Goal: Task Accomplishment & Management: Manage account settings

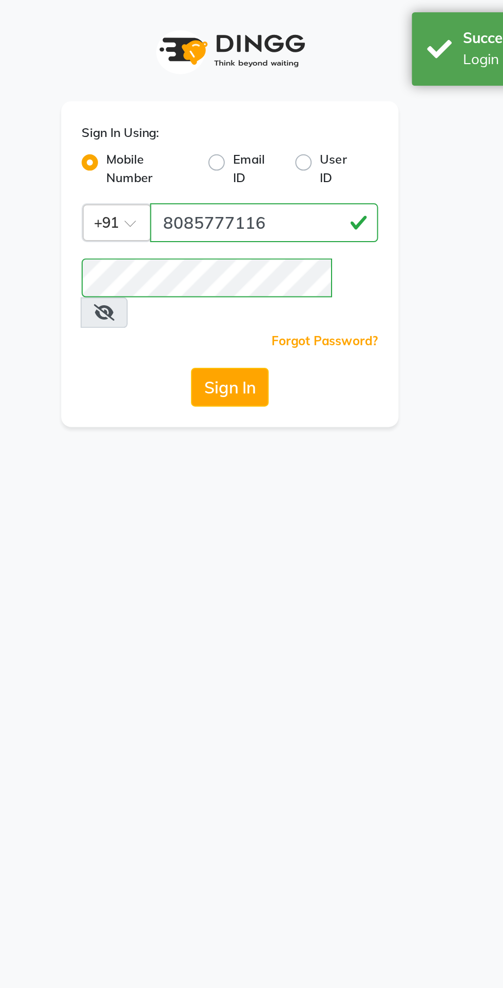
select select "service"
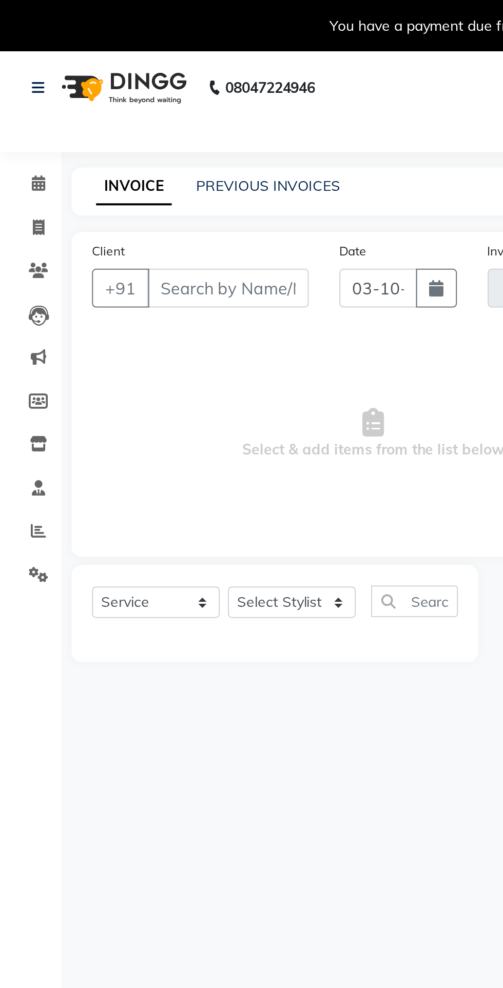
type input "7000513109"
type input "V/2025-26/1979"
select select "select"
select select "1: Object"
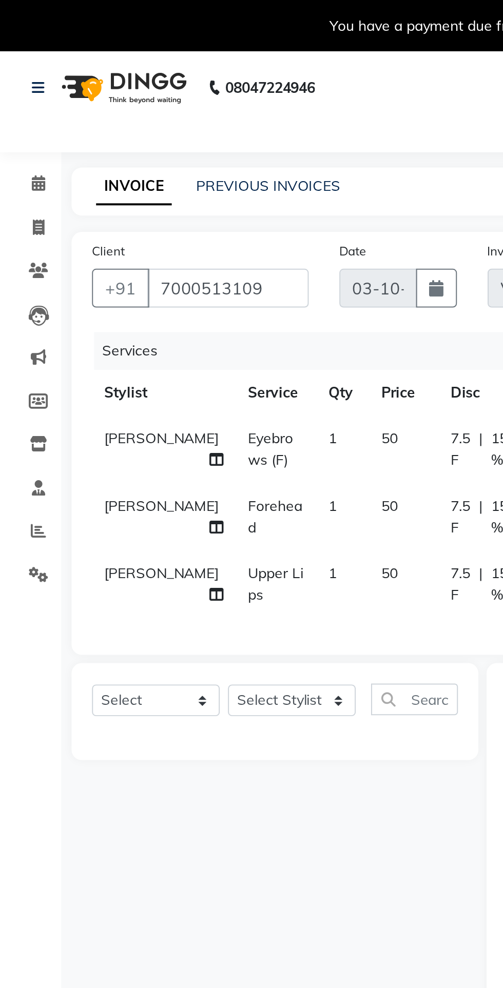
click at [64, 216] on span "KUSHAL" at bounding box center [80, 219] width 57 height 9
select select "68244"
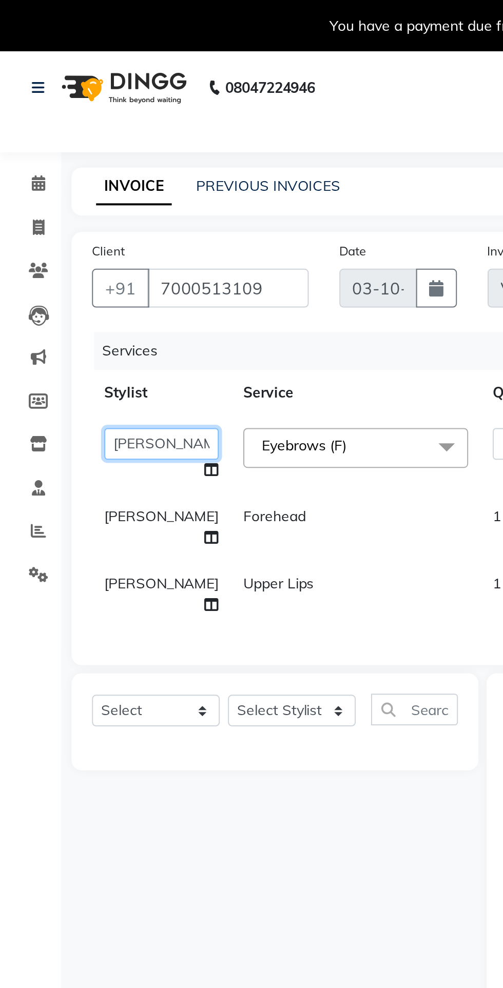
click at [59, 225] on select "Admin anish shirwash ANJALI CHAKRDHARI Arvind Ankar GEETA KIRAN SAHU KUSHAL Man…" at bounding box center [80, 223] width 57 height 16
select select "43562"
click at [61, 255] on span "KUSHAL" at bounding box center [80, 258] width 57 height 9
select select "68244"
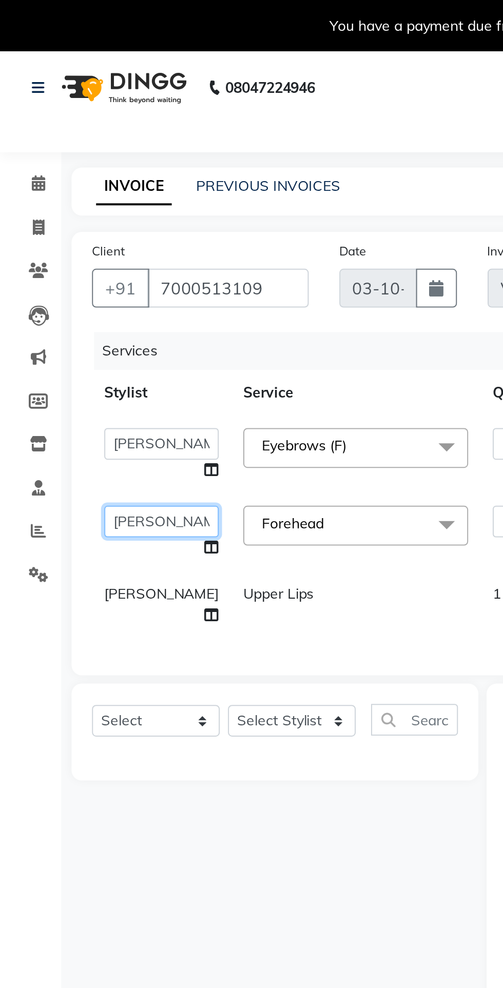
click at [59, 258] on select "Admin anish shirwash ANJALI CHAKRDHARI Arvind Ankar GEETA KIRAN SAHU KUSHAL Man…" at bounding box center [80, 262] width 57 height 16
select select "43562"
click at [60, 304] on td "KUSHAL" at bounding box center [81, 304] width 70 height 34
select select "68244"
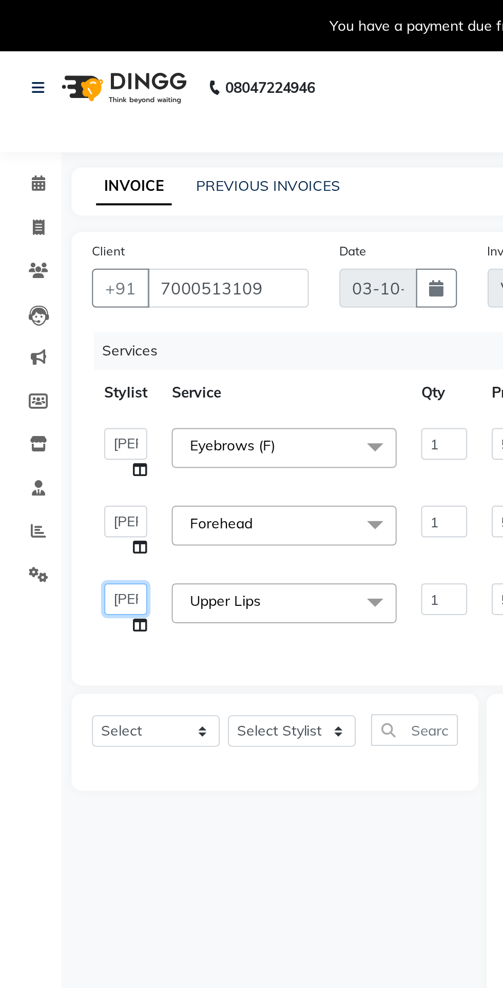
click at [56, 297] on select "Admin anish shirwash ANJALI CHAKRDHARI Arvind Ankar GEETA KIRAN SAHU KUSHAL Man…" at bounding box center [63, 301] width 22 height 16
select select "43562"
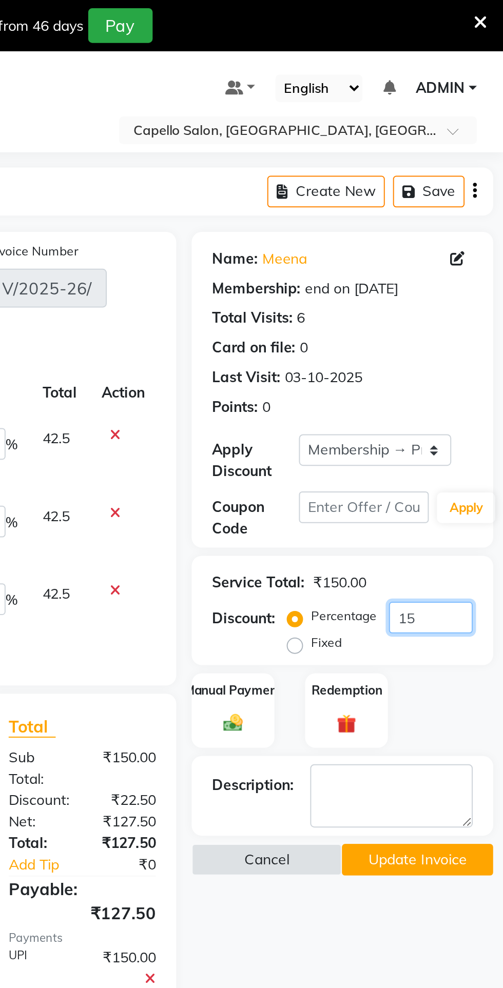
click at [472, 309] on input "15" at bounding box center [466, 310] width 42 height 16
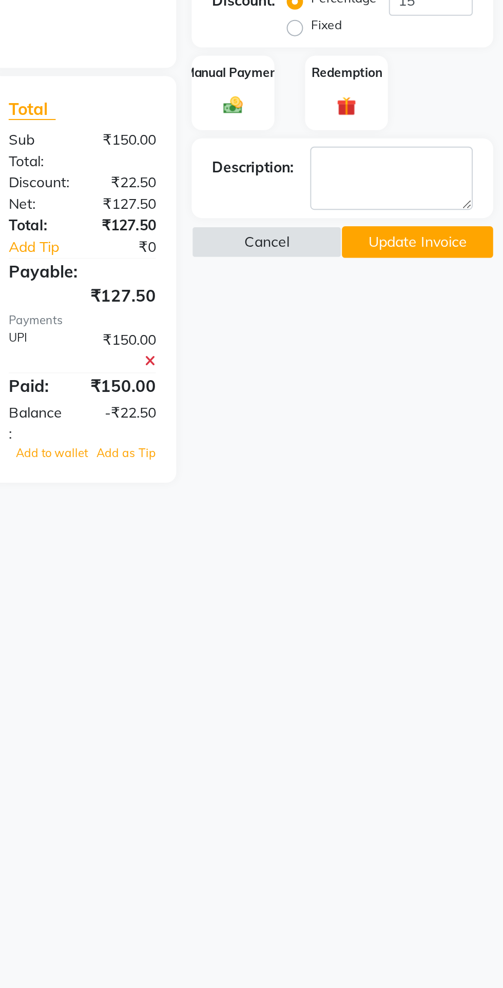
click at [324, 491] on icon at bounding box center [326, 491] width 6 height 7
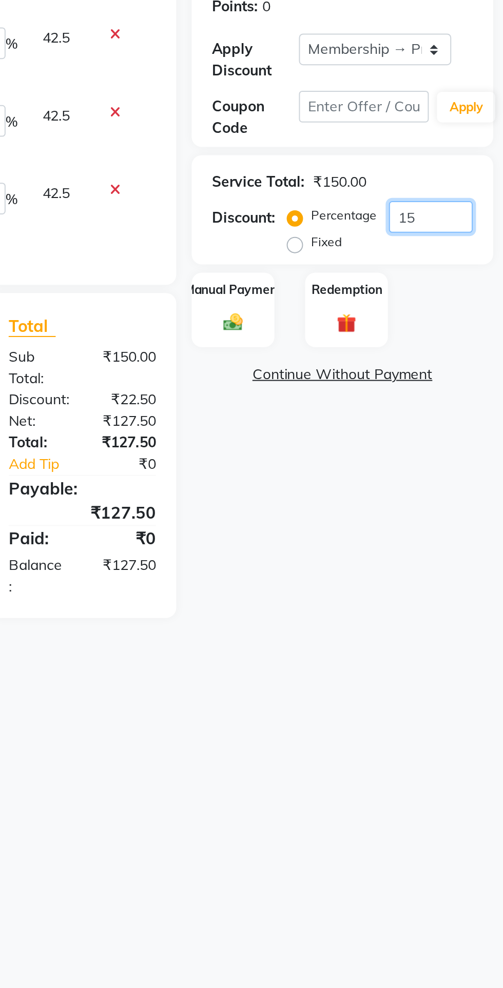
click at [469, 314] on input "15" at bounding box center [466, 310] width 42 height 16
type input "1"
type input "0.5"
type input "1"
type input "0.5"
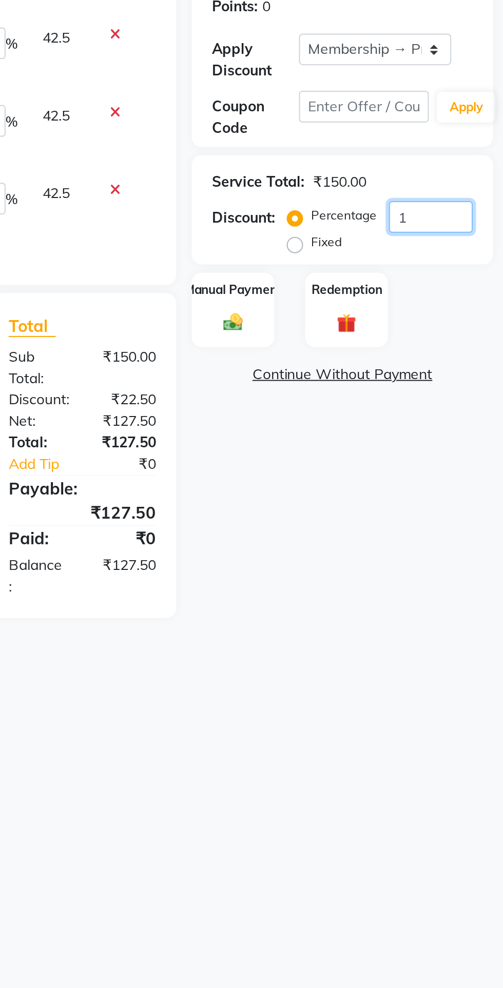
type input "1"
type input "0.5"
type input "1"
type input "0"
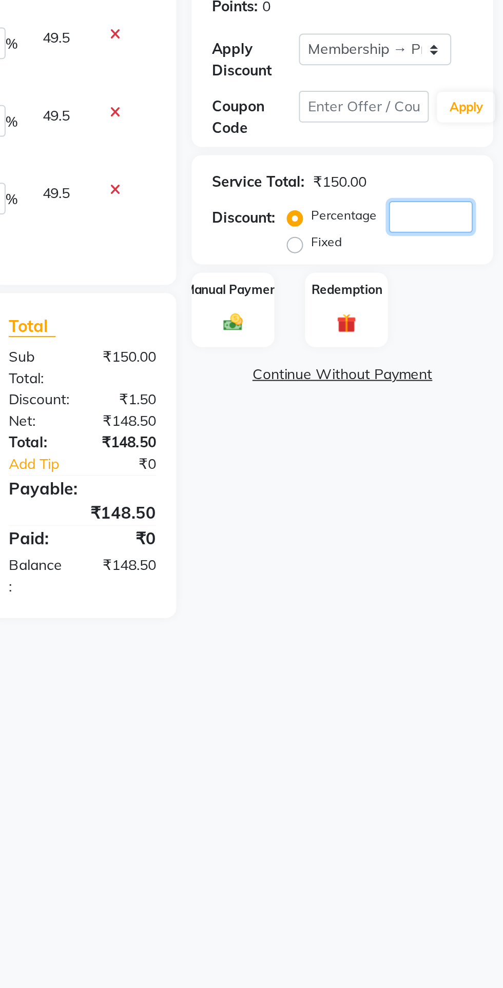
type input "0"
click at [373, 362] on img at bounding box center [367, 362] width 16 height 11
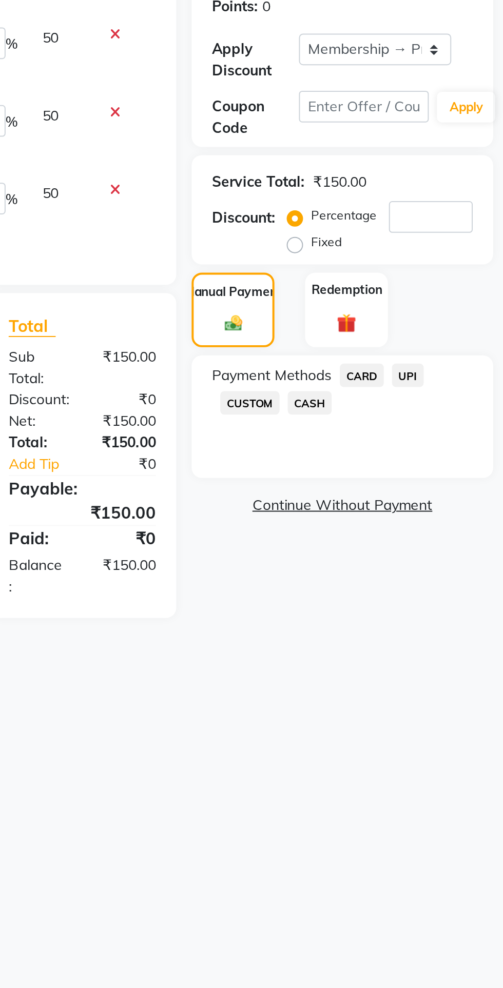
click at [453, 386] on span "UPI" at bounding box center [455, 390] width 16 height 12
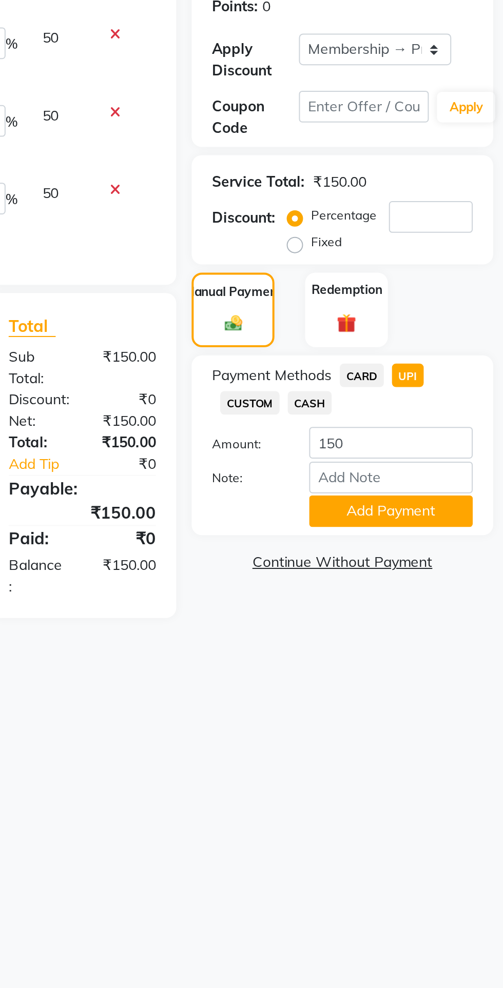
click at [436, 459] on button "Add Payment" at bounding box center [446, 458] width 82 height 16
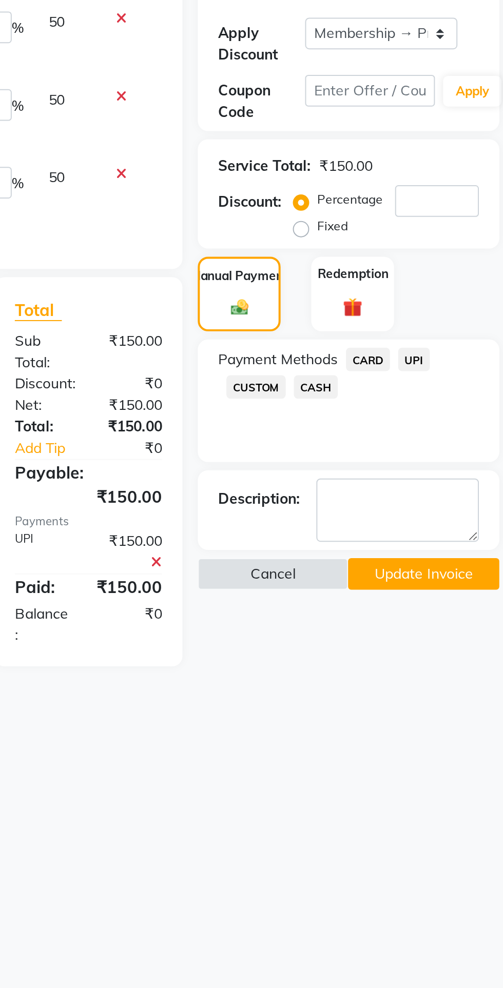
click at [457, 495] on button "Update Invoice" at bounding box center [459, 497] width 75 height 16
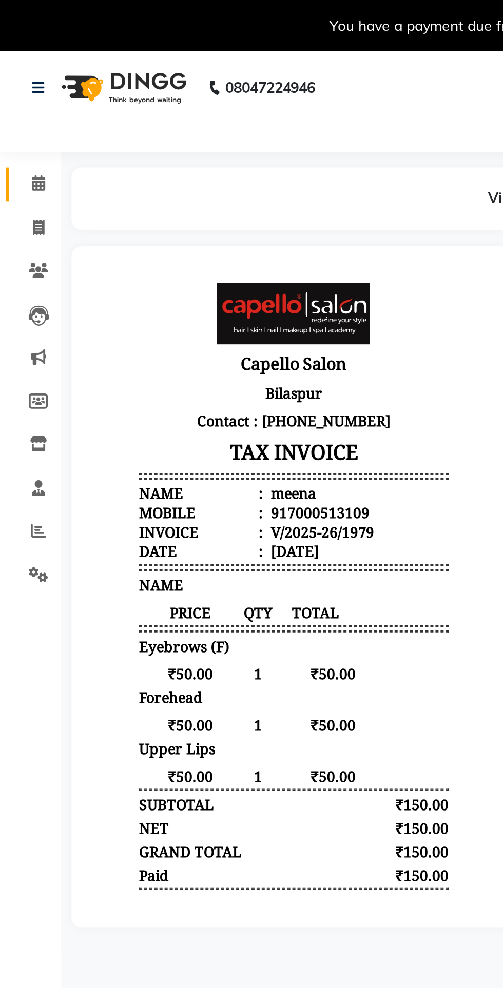
click at [19, 92] on icon at bounding box center [19, 92] width 7 height 8
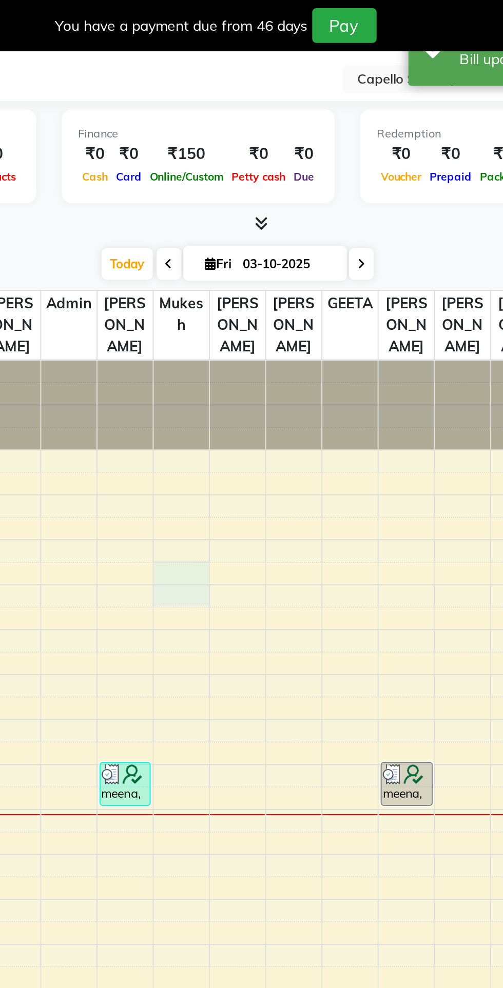
select select "54074"
select select "615"
select select "tentative"
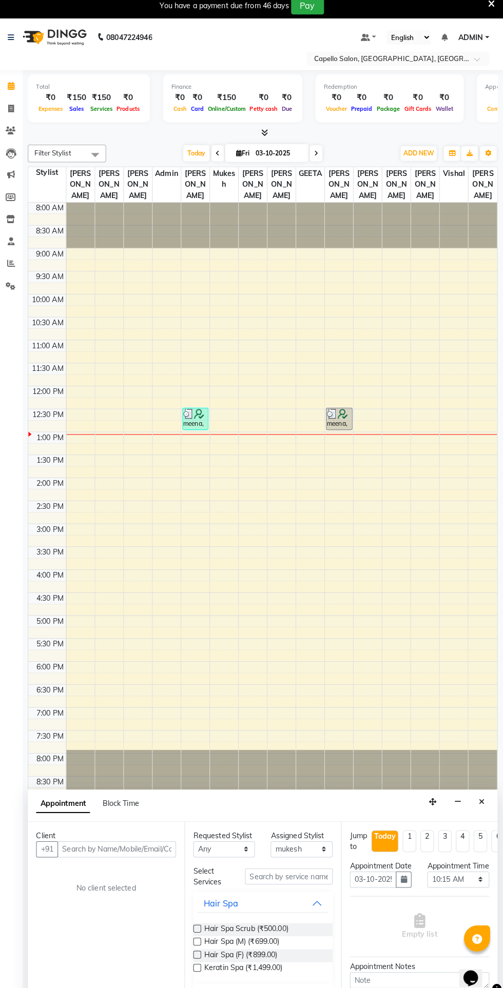
click at [469, 41] on span "ADMIN" at bounding box center [470, 44] width 25 height 11
click at [456, 103] on link "Sign out" at bounding box center [437, 96] width 94 height 16
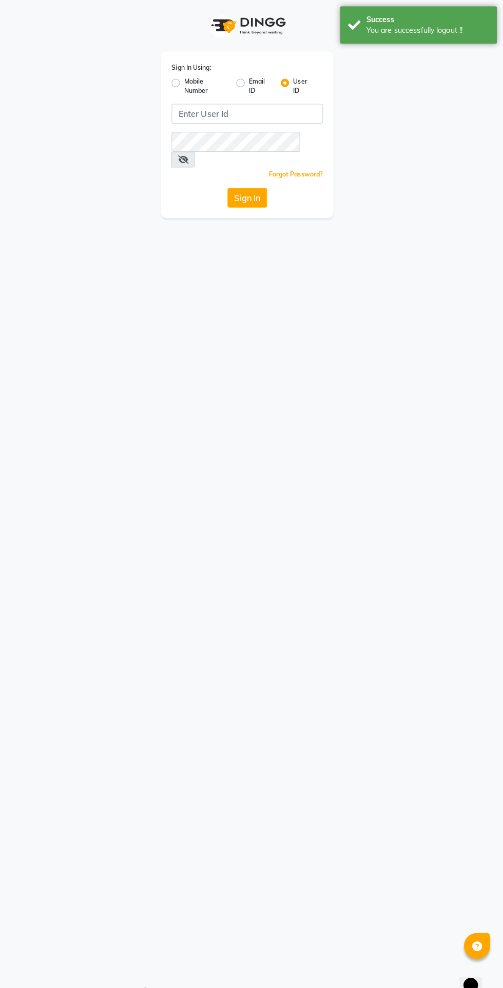
click at [189, 82] on label "Mobile Number" at bounding box center [210, 84] width 43 height 18
click at [189, 82] on input "Mobile Number" at bounding box center [192, 78] width 7 height 7
radio input "true"
radio input "false"
click at [279, 115] on input "Username" at bounding box center [268, 111] width 114 height 19
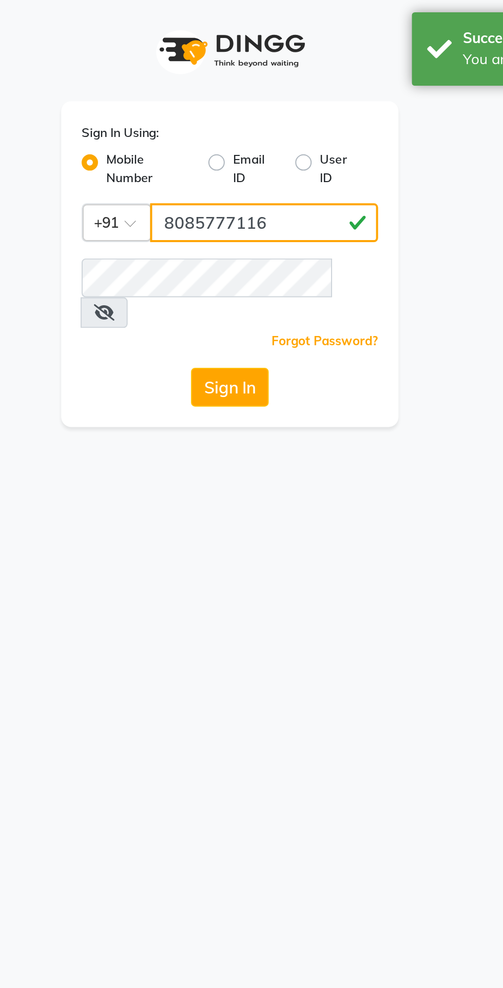
type input "8085777116"
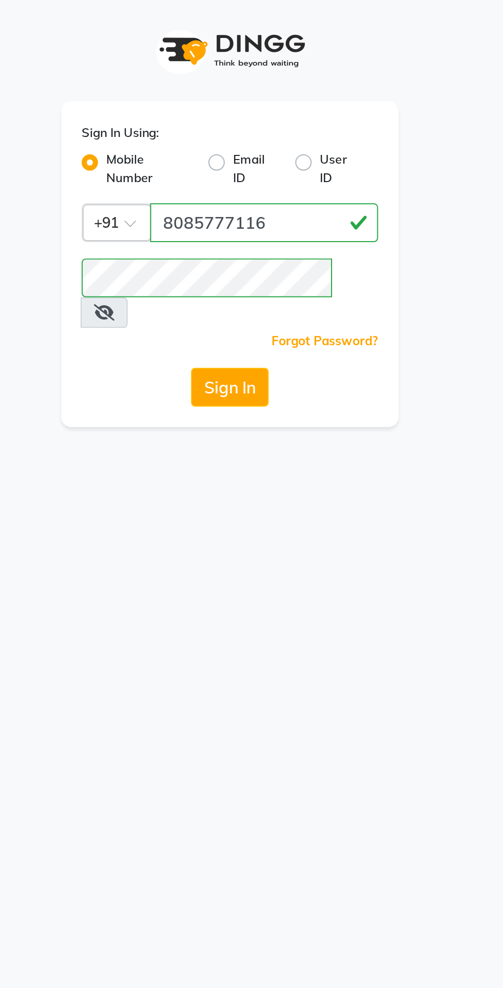
click at [193, 153] on icon at bounding box center [188, 157] width 10 height 8
click at [264, 185] on button "Sign In" at bounding box center [251, 194] width 39 height 19
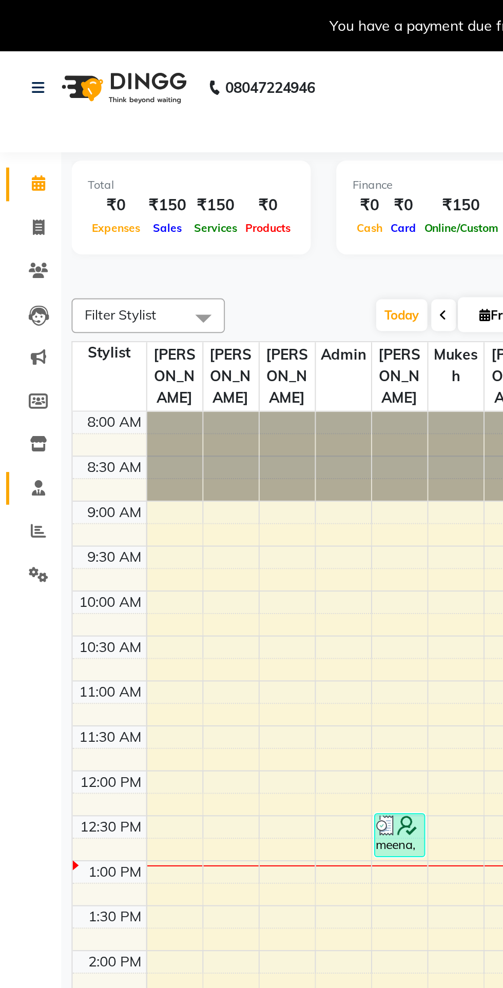
click at [24, 252] on link "Staff" at bounding box center [15, 245] width 25 height 17
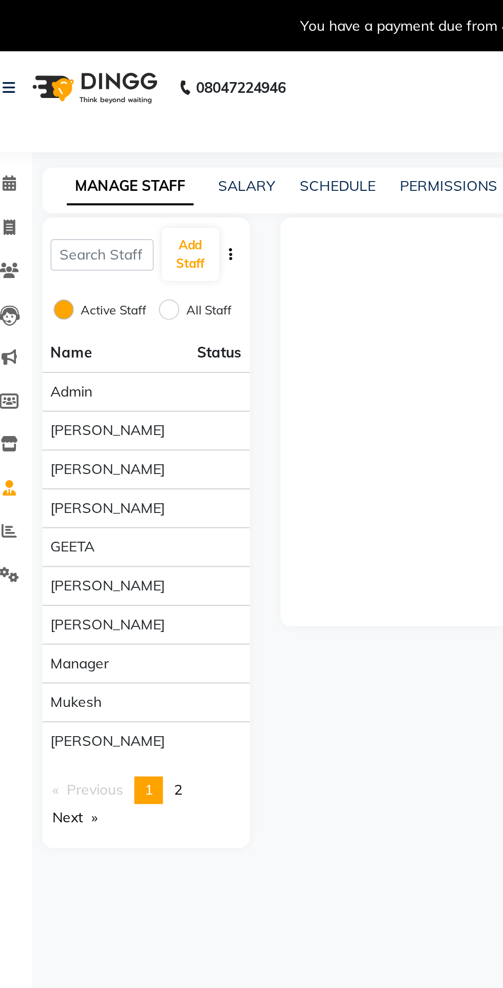
click at [111, 371] on div "Rajesh Ankar" at bounding box center [88, 372] width 96 height 11
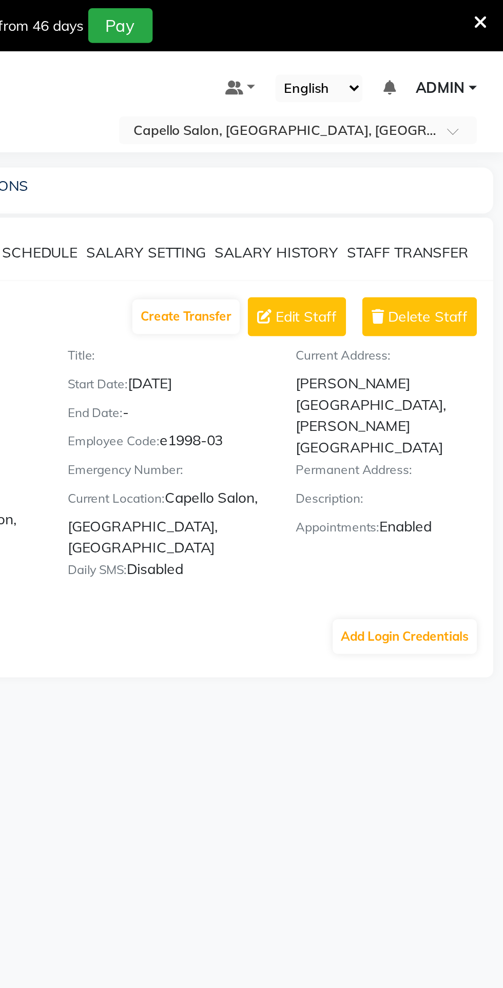
click at [470, 161] on span "Delete Staff" at bounding box center [465, 159] width 40 height 11
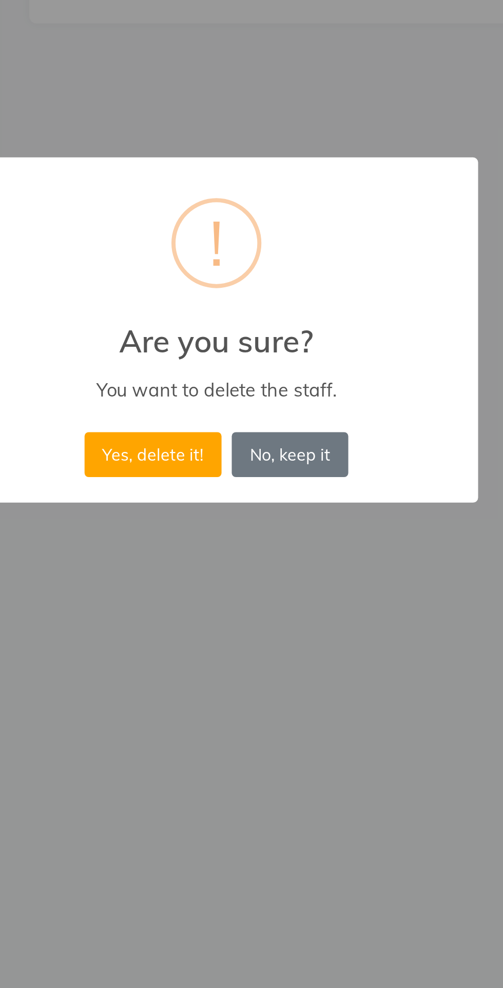
click at [242, 568] on button "Yes, delete it!" at bounding box center [219, 556] width 69 height 23
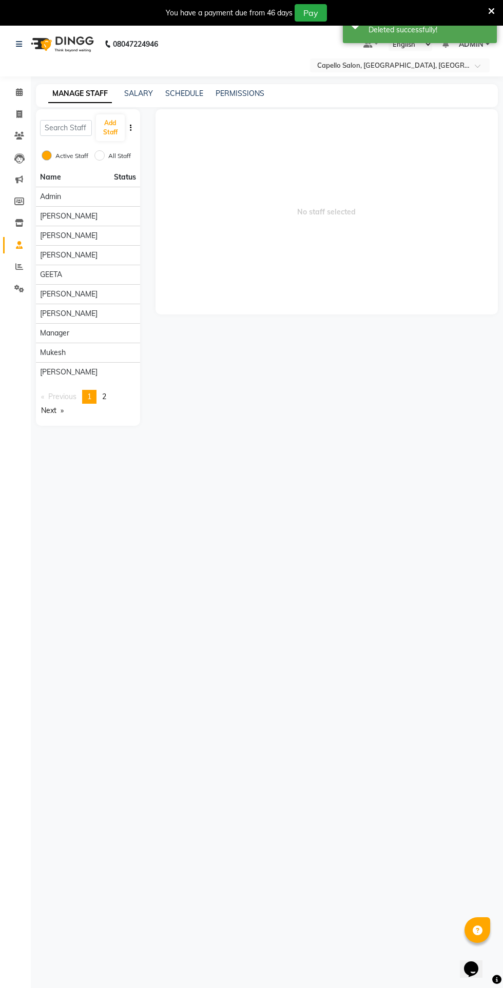
click at [104, 355] on div "mukesh" at bounding box center [88, 352] width 96 height 11
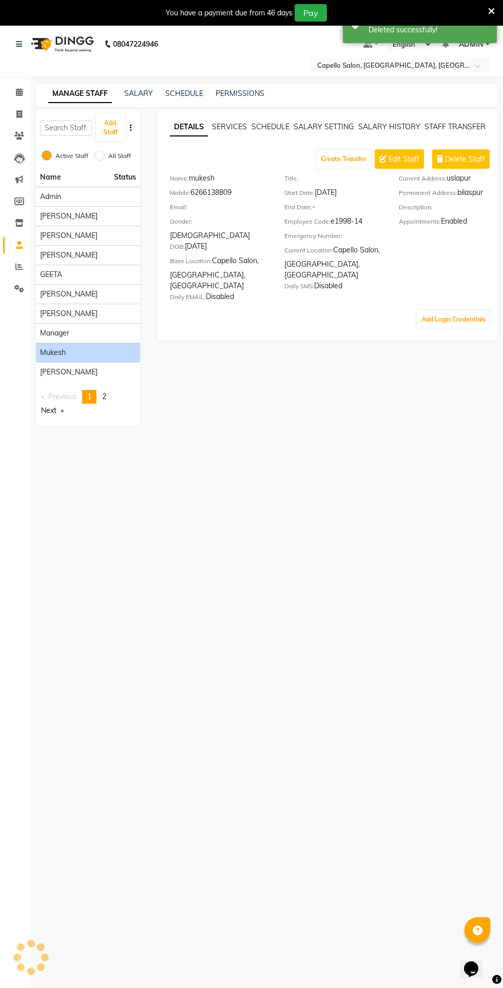
click at [469, 154] on span "Delete Staff" at bounding box center [465, 159] width 40 height 11
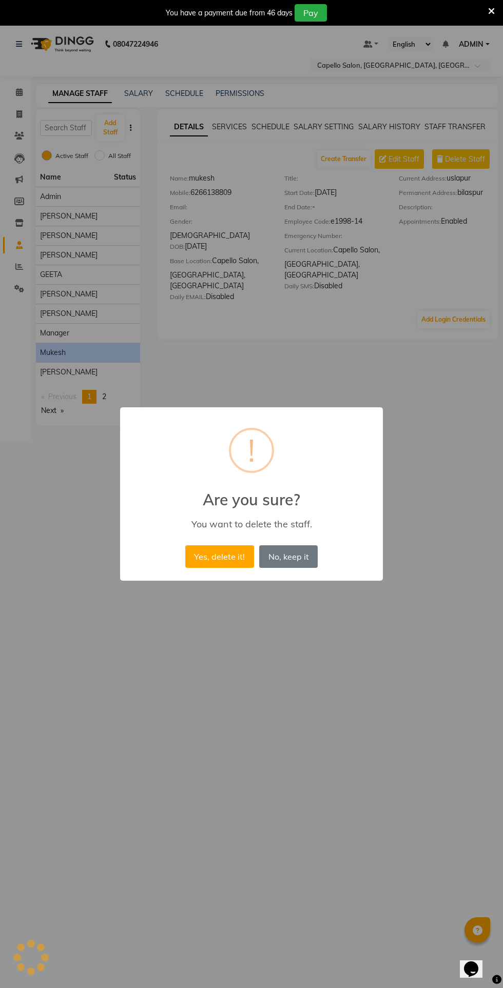
click at [233, 568] on button "Yes, delete it!" at bounding box center [219, 556] width 69 height 23
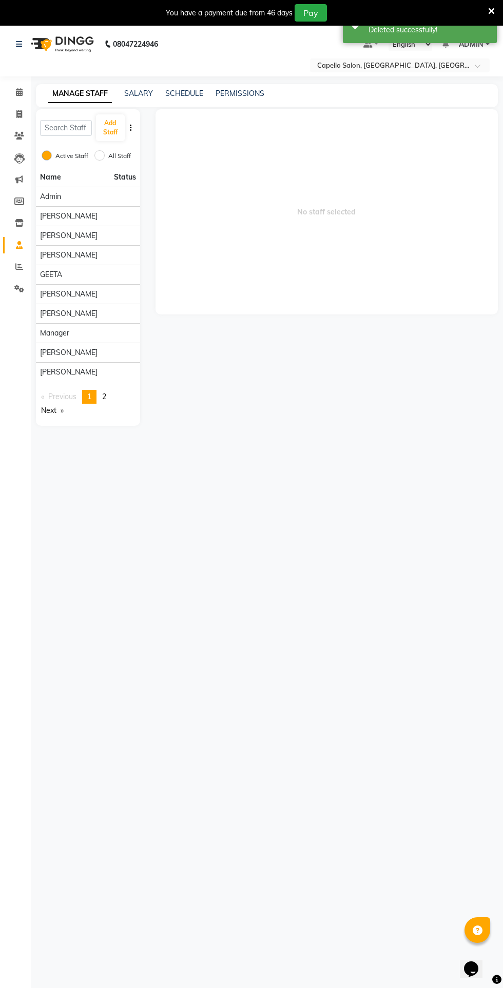
click at [64, 376] on span "[PERSON_NAME]" at bounding box center [68, 372] width 57 height 11
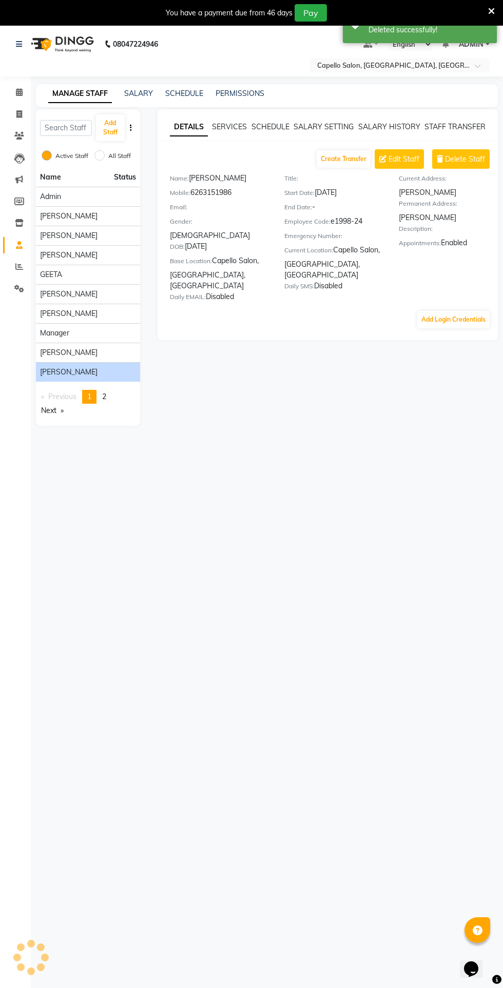
click at [470, 162] on span "Delete Staff" at bounding box center [465, 159] width 40 height 11
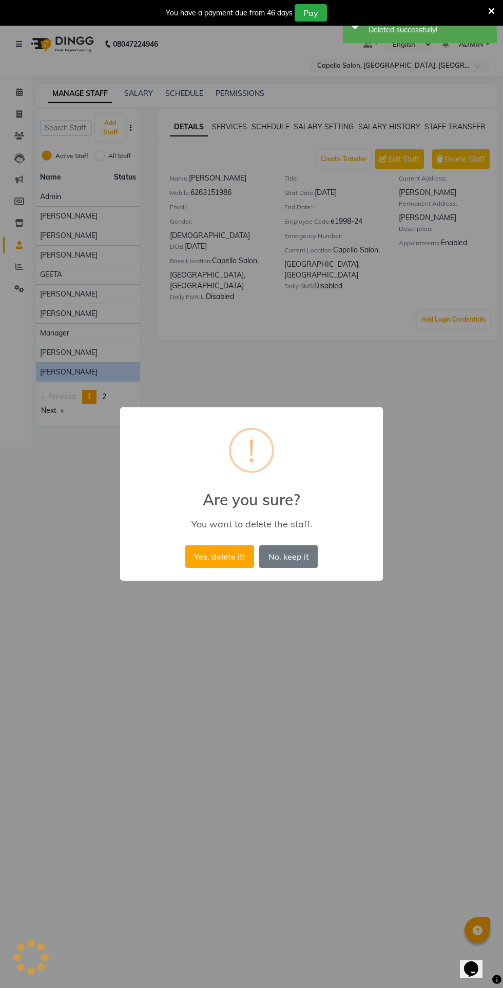
click at [228, 568] on button "Yes, delete it!" at bounding box center [219, 556] width 69 height 23
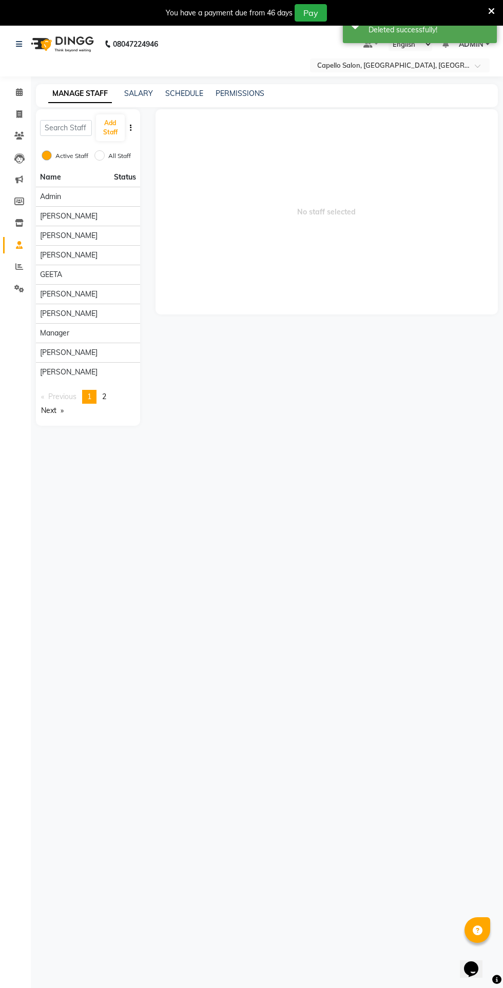
click at [114, 313] on div "KUSHAL" at bounding box center [88, 313] width 96 height 11
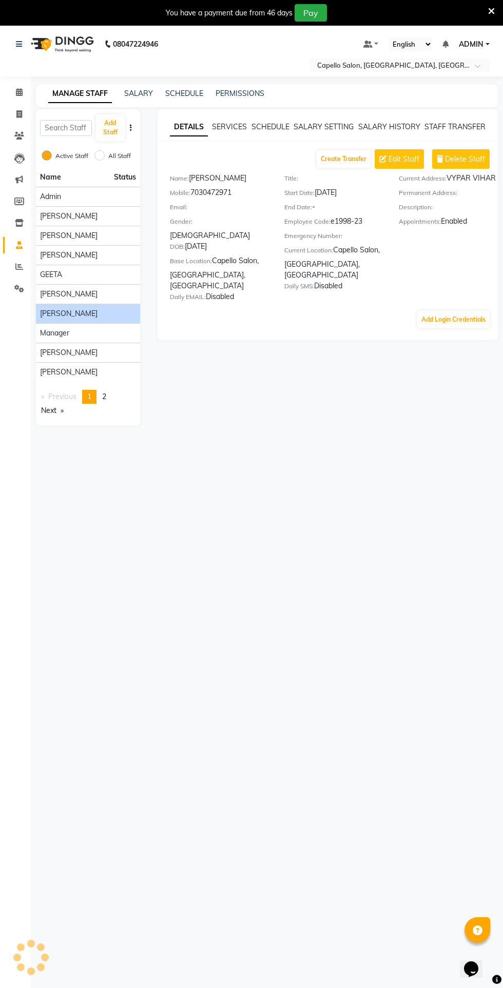
click at [469, 164] on span "Delete Staff" at bounding box center [465, 159] width 40 height 11
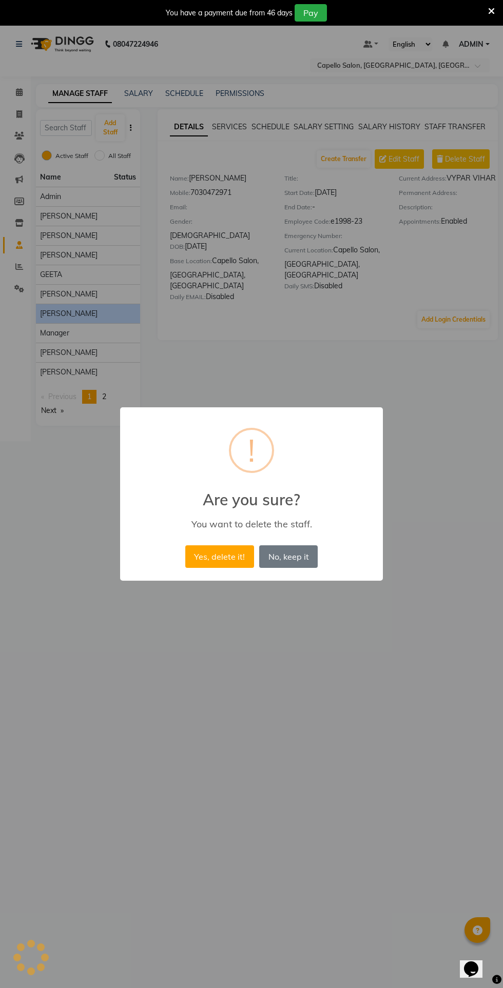
click at [233, 568] on button "Yes, delete it!" at bounding box center [219, 556] width 69 height 23
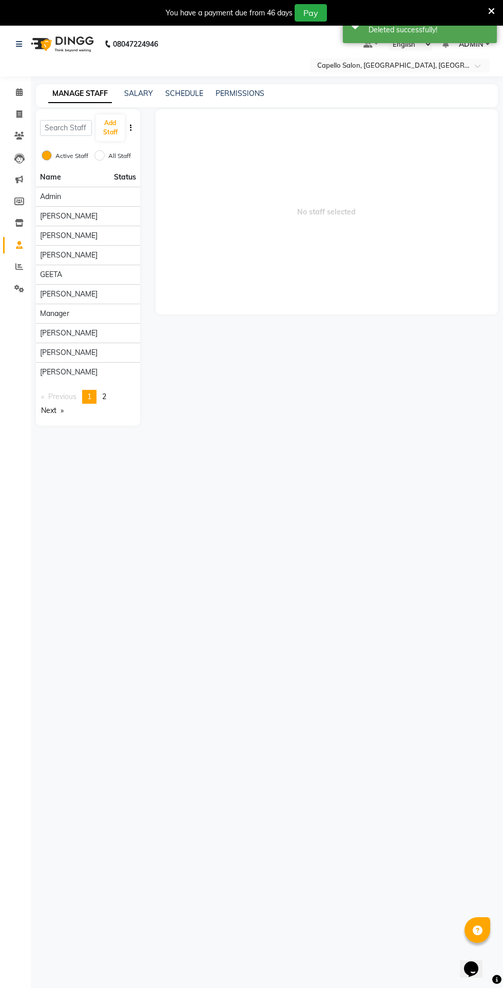
click at [110, 273] on div "GEETA" at bounding box center [88, 274] width 96 height 11
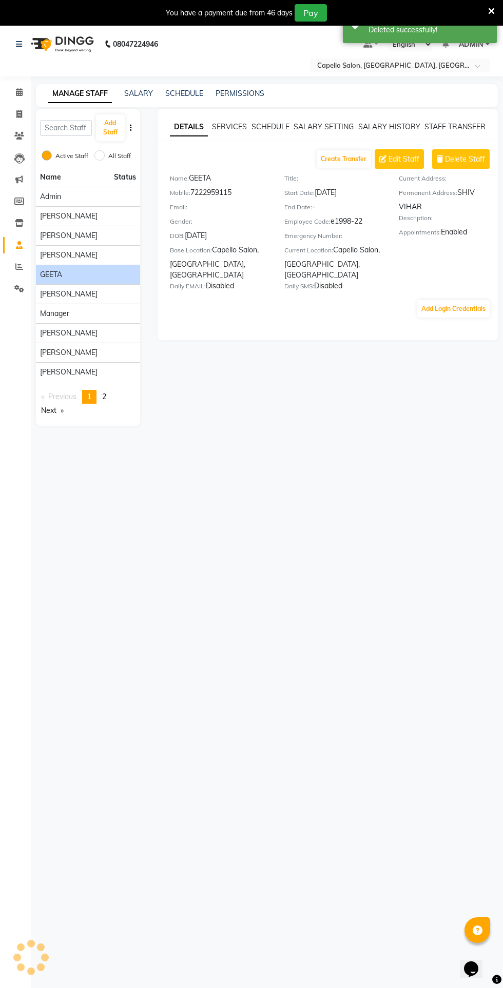
click at [123, 233] on div "ANJALI CHAKRDHARI" at bounding box center [88, 235] width 96 height 11
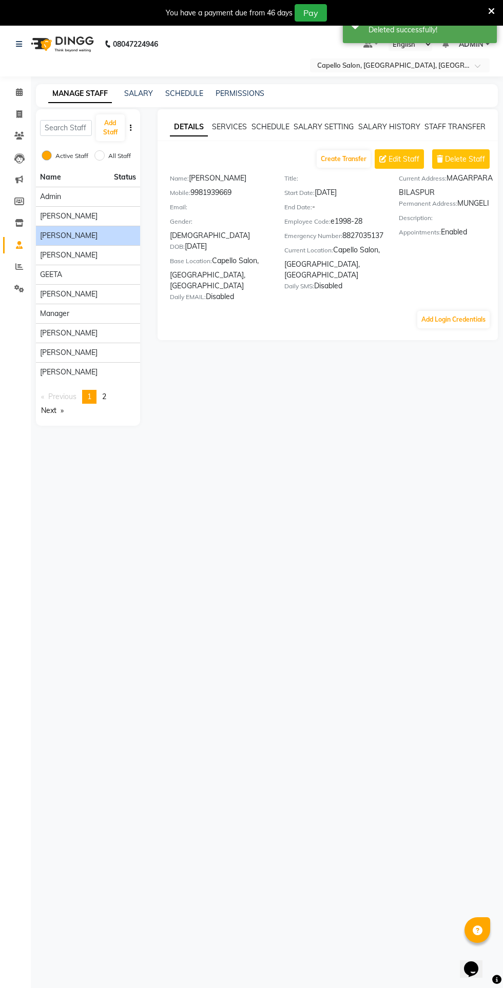
click at [459, 158] on span "Delete Staff" at bounding box center [465, 159] width 40 height 11
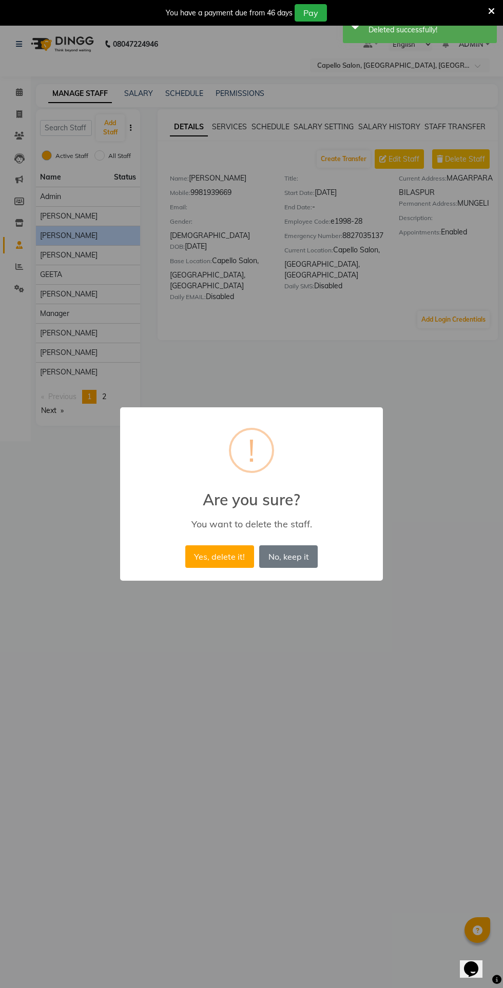
click at [227, 568] on button "Yes, delete it!" at bounding box center [219, 556] width 69 height 23
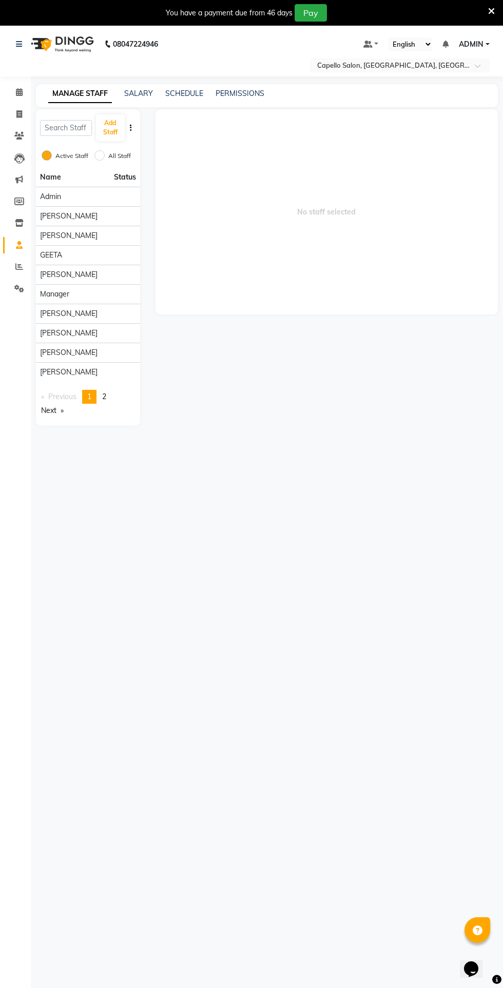
click at [124, 337] on div "[PERSON_NAME]" at bounding box center [88, 333] width 96 height 11
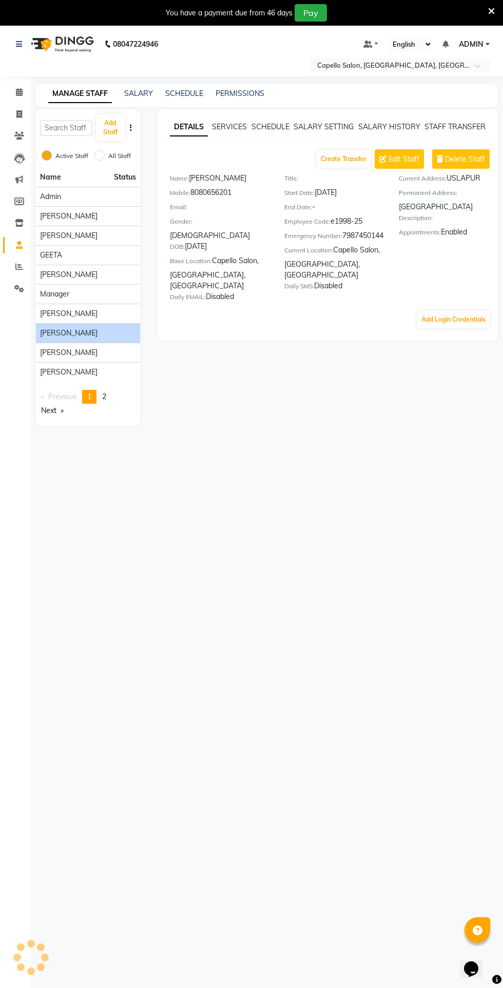
click at [466, 157] on span "Delete Staff" at bounding box center [465, 159] width 40 height 11
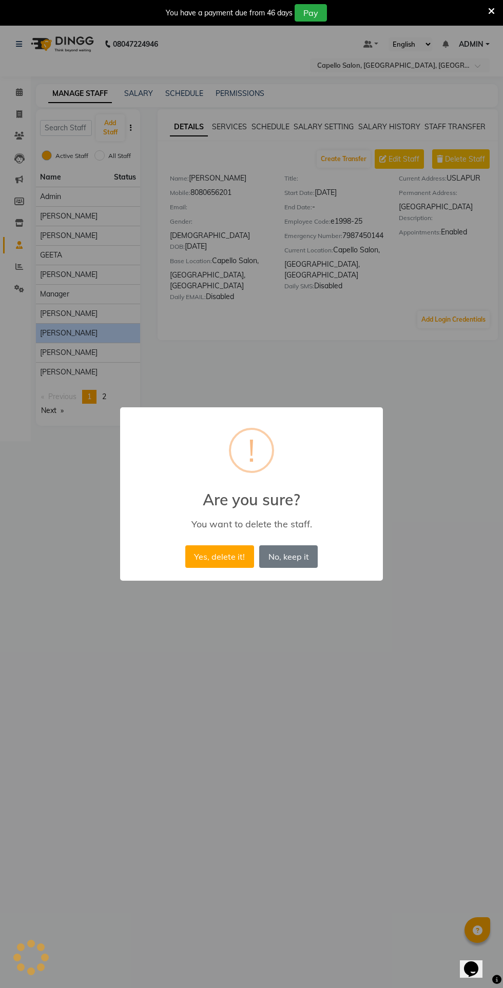
click at [211, 568] on button "Yes, delete it!" at bounding box center [219, 556] width 69 height 23
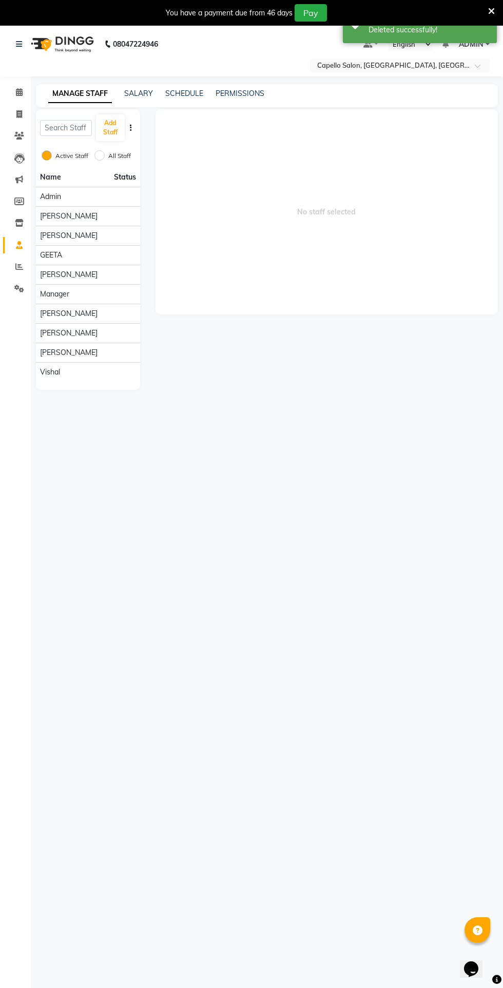
click at [115, 334] on div "[PERSON_NAME]" at bounding box center [88, 333] width 96 height 11
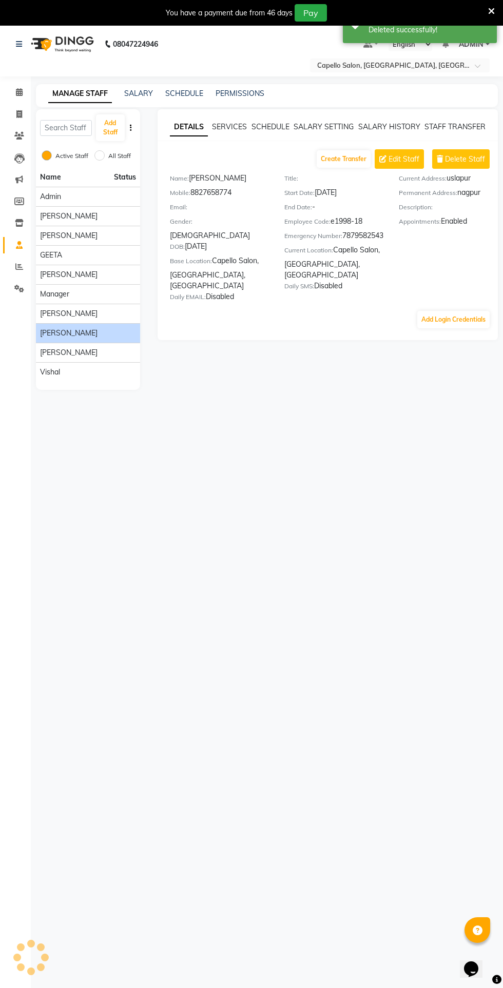
click at [469, 154] on span "Delete Staff" at bounding box center [465, 159] width 40 height 11
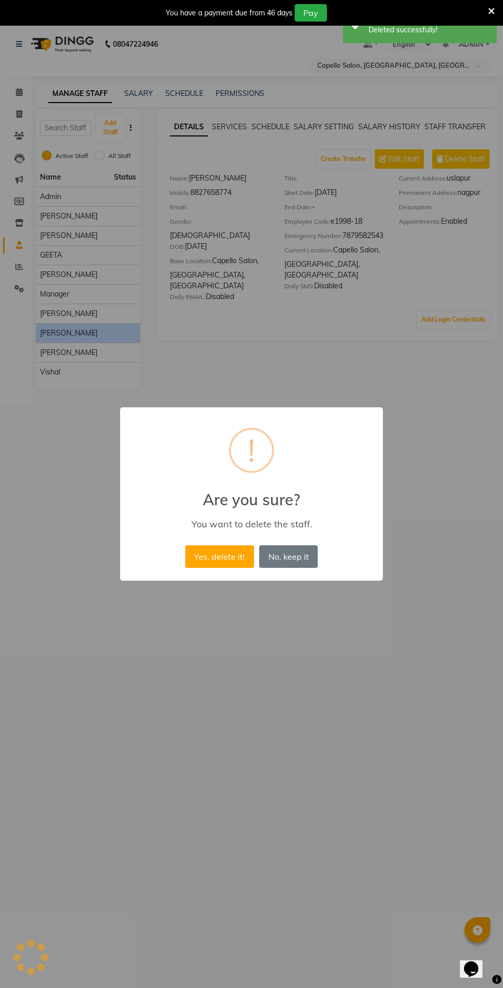
click at [230, 568] on button "Yes, delete it!" at bounding box center [219, 556] width 69 height 23
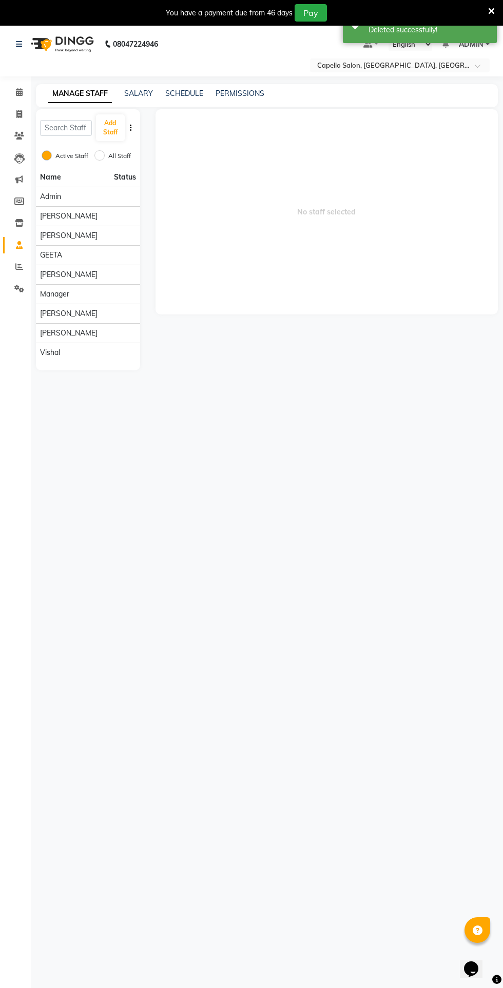
click at [119, 335] on div "SOURABH" at bounding box center [88, 333] width 96 height 11
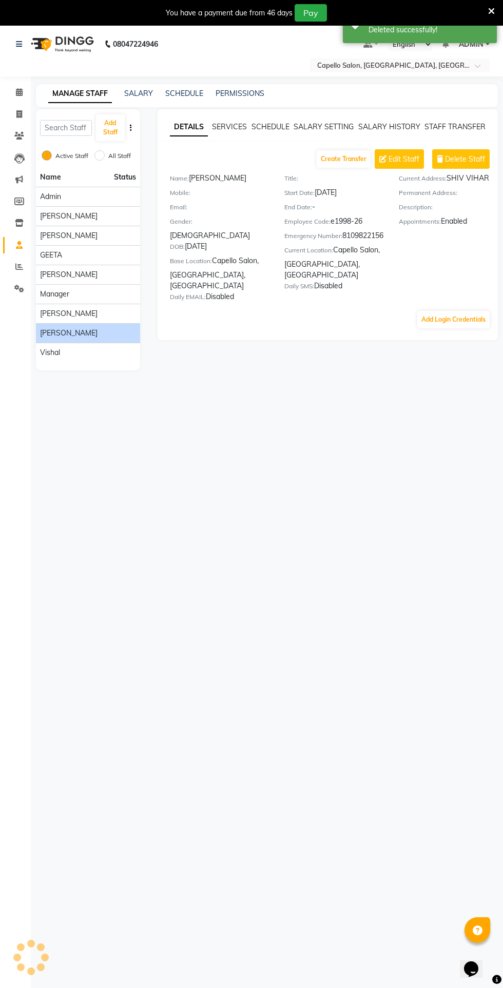
click at [471, 156] on span "Delete Staff" at bounding box center [465, 159] width 40 height 11
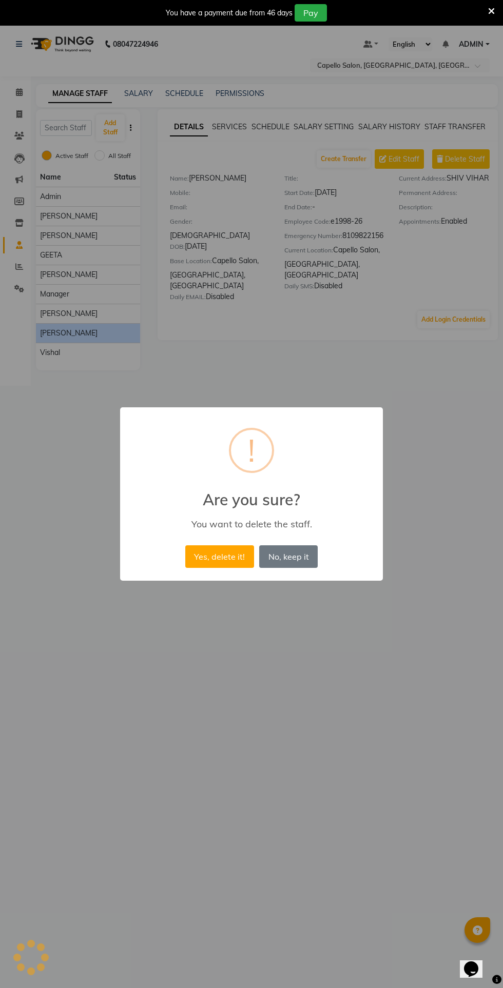
click at [233, 568] on button "Yes, delete it!" at bounding box center [219, 556] width 69 height 23
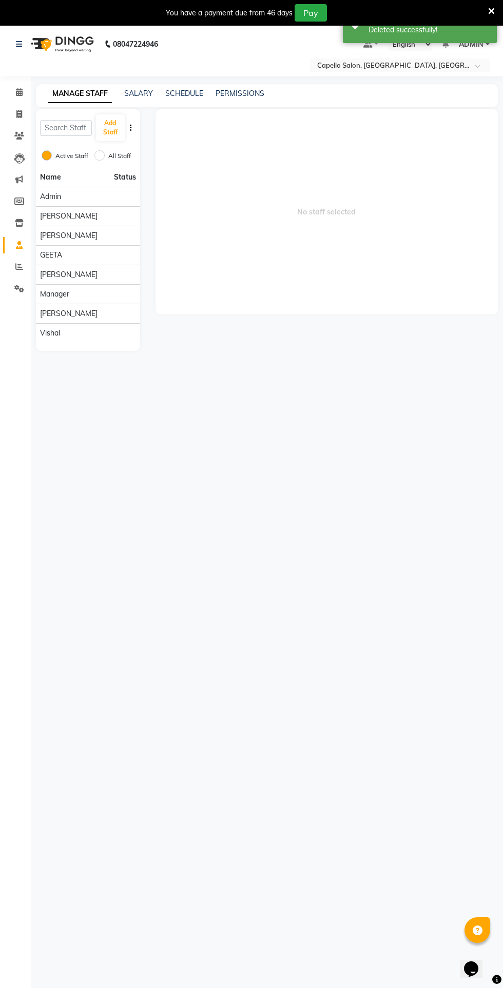
click at [115, 332] on div "vishal" at bounding box center [88, 333] width 96 height 11
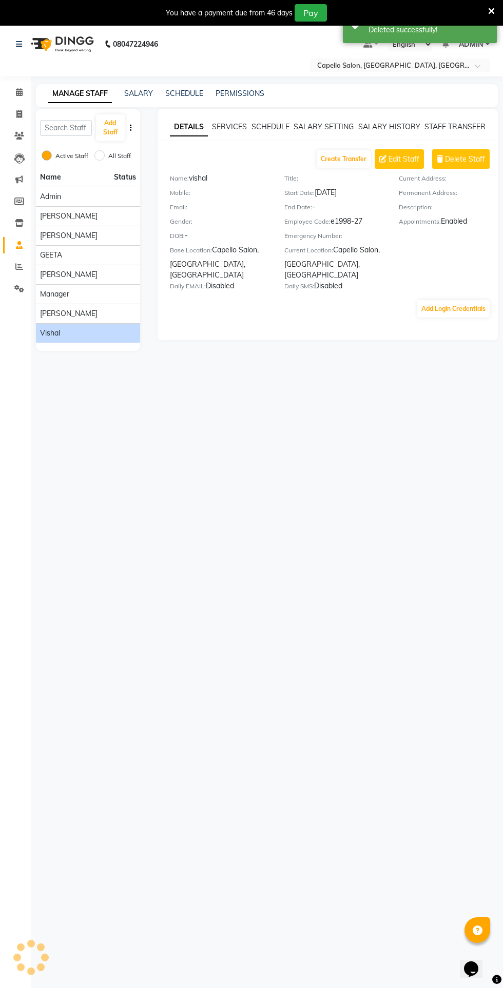
click at [472, 161] on span "Delete Staff" at bounding box center [465, 159] width 40 height 11
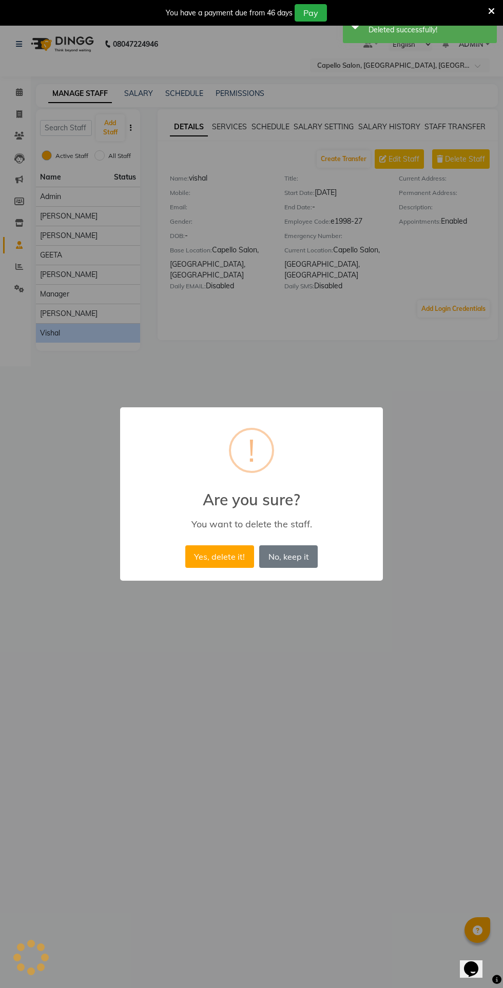
click at [236, 568] on button "Yes, delete it!" at bounding box center [219, 556] width 69 height 23
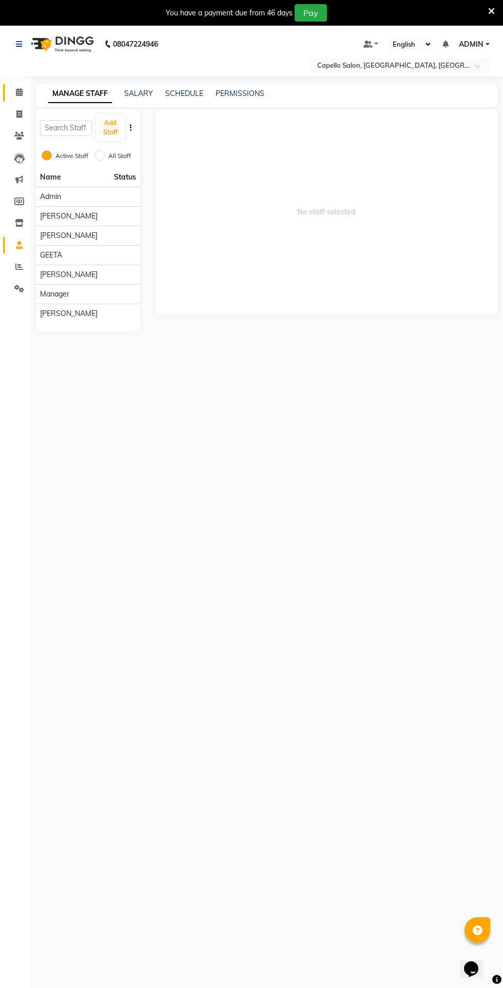
click at [19, 92] on icon at bounding box center [19, 92] width 7 height 8
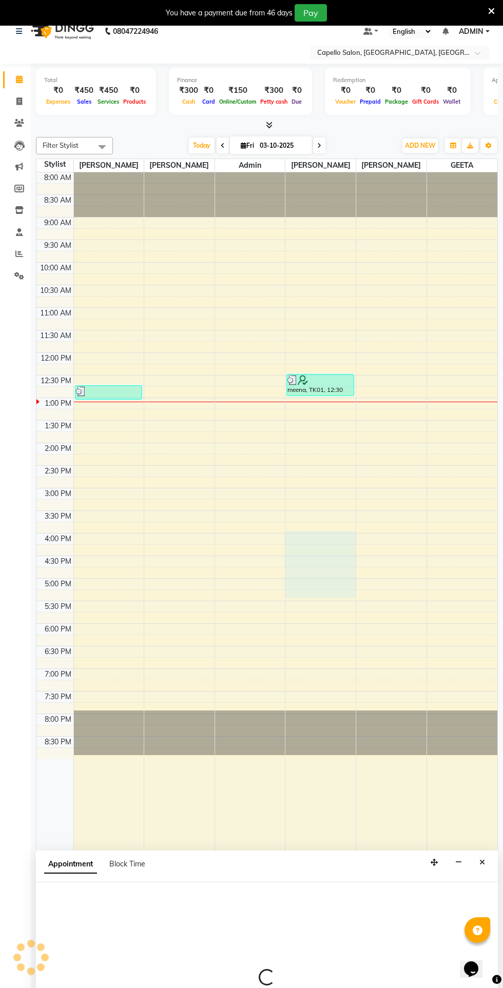
select select "43562"
select select "960"
select select "tentative"
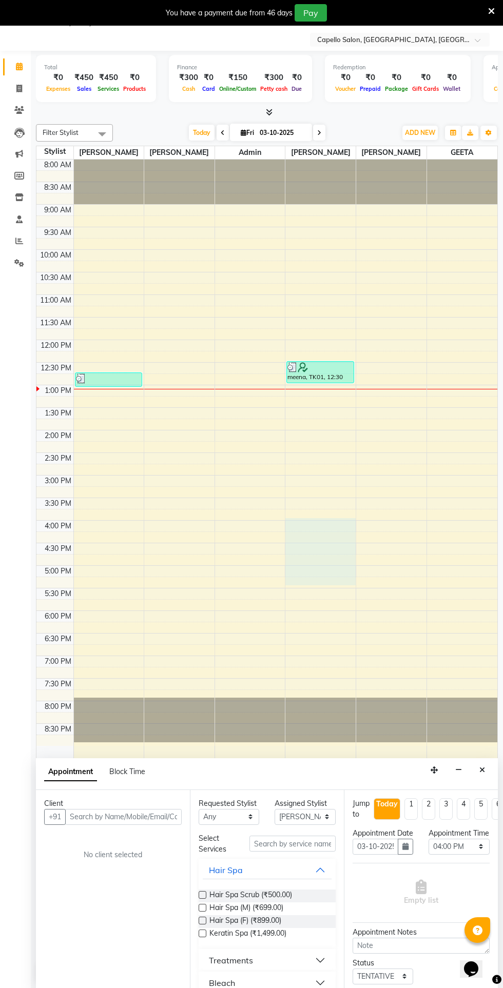
scroll to position [26, 0]
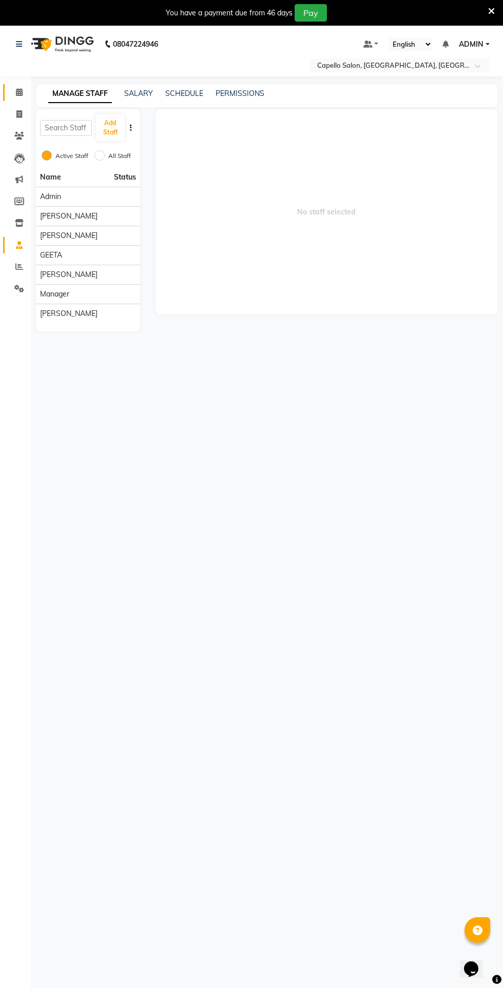
click at [19, 92] on icon at bounding box center [19, 92] width 7 height 8
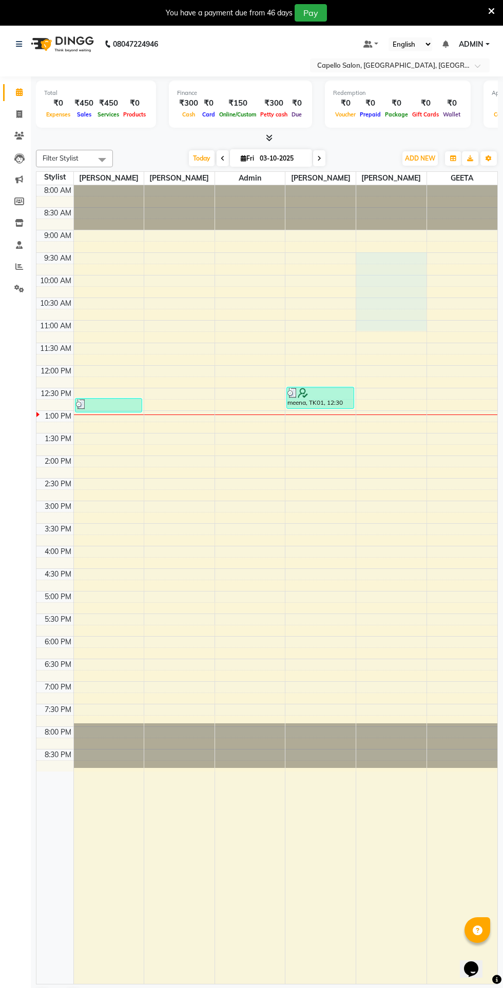
select select "65602"
select select "570"
select select "tentative"
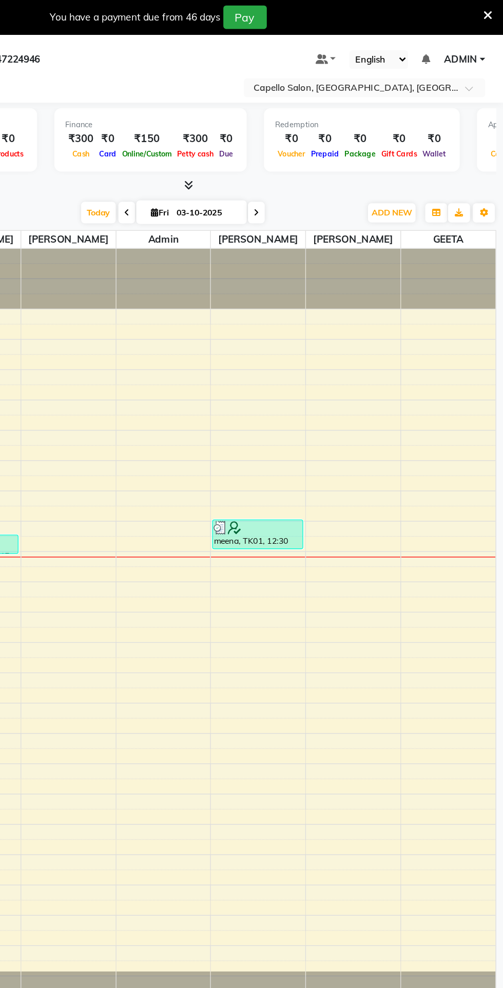
click at [478, 43] on span "ADMIN" at bounding box center [470, 44] width 25 height 11
click at [454, 97] on link "Sign out" at bounding box center [437, 96] width 94 height 16
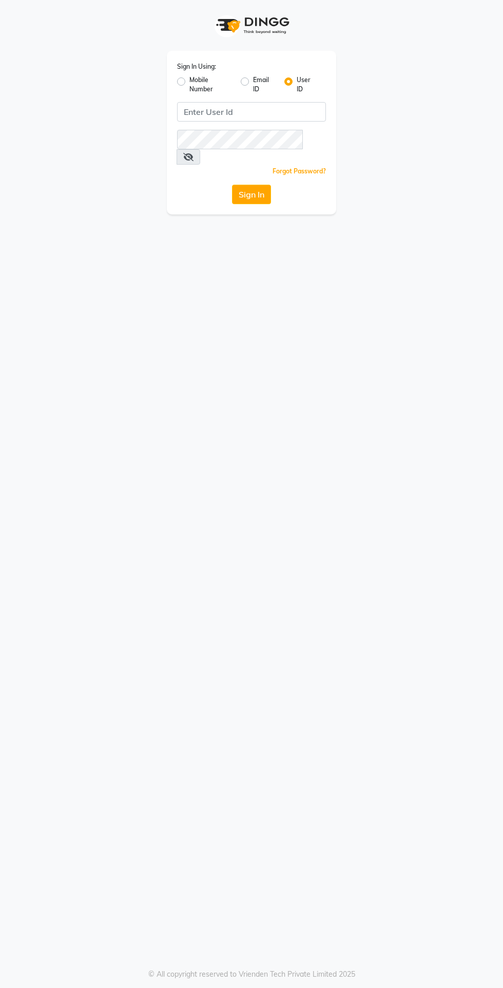
click at [189, 82] on label "Mobile Number" at bounding box center [210, 84] width 43 height 18
click at [189, 82] on input "Mobile Number" at bounding box center [192, 78] width 7 height 7
radio input "true"
radio input "false"
click at [269, 111] on input "Username" at bounding box center [268, 111] width 114 height 19
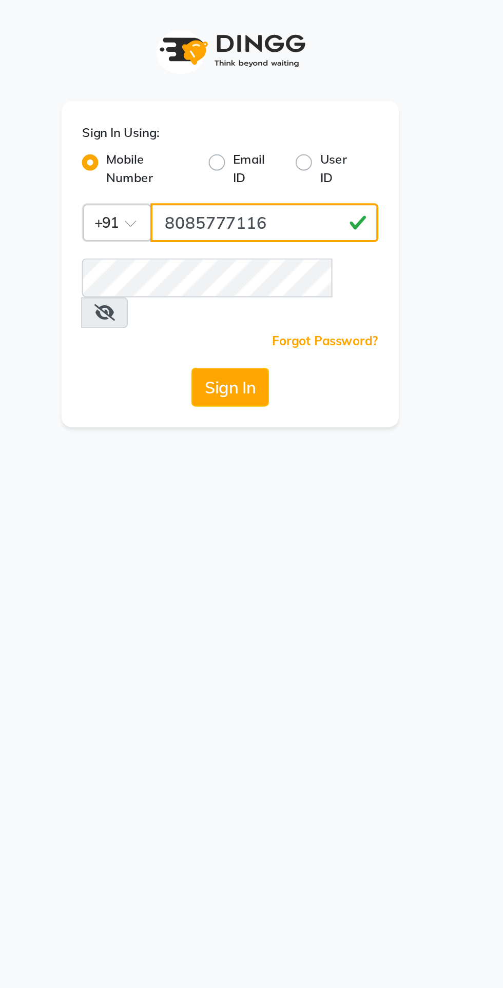
type input "8085777116"
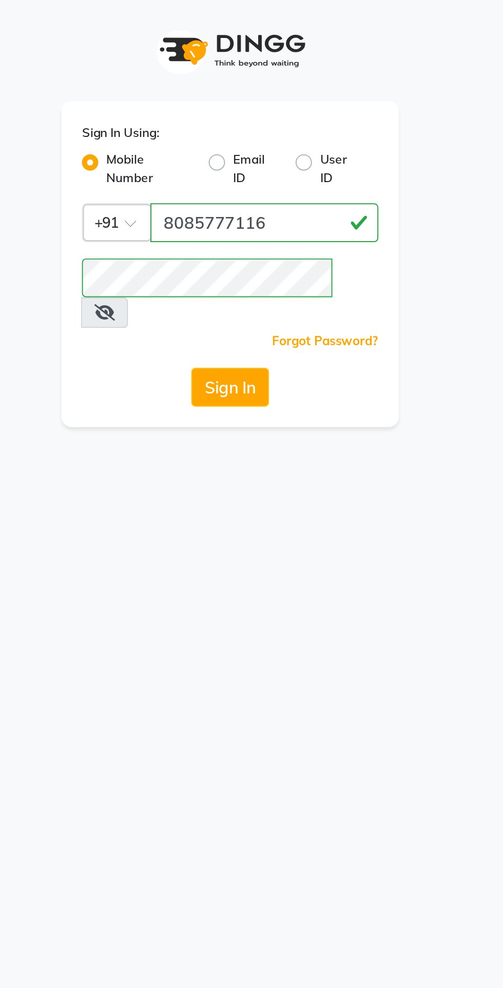
click at [262, 185] on button "Sign In" at bounding box center [251, 194] width 39 height 19
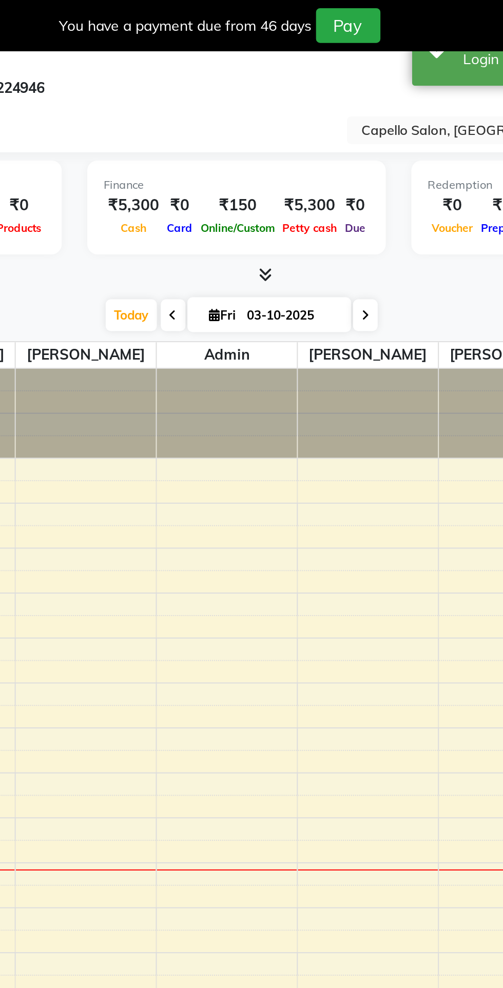
select select "en"
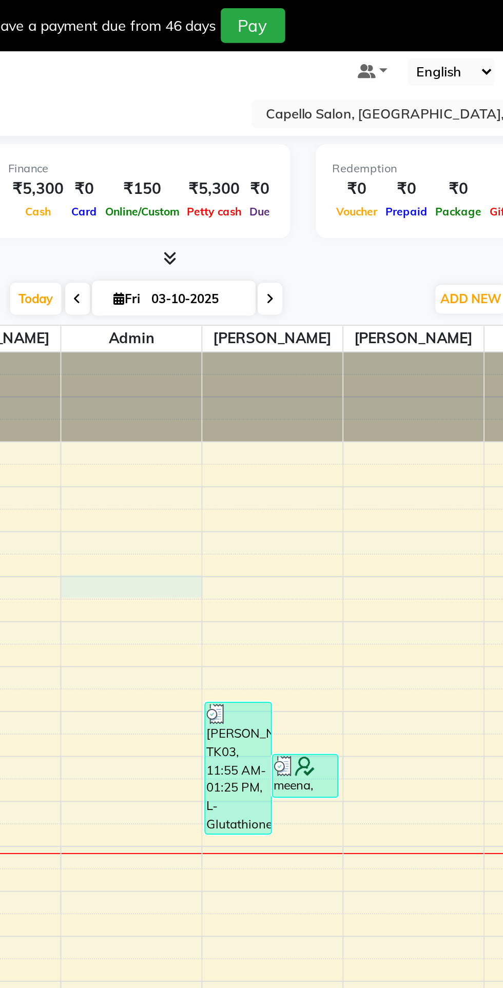
select select "29168"
select select "tentative"
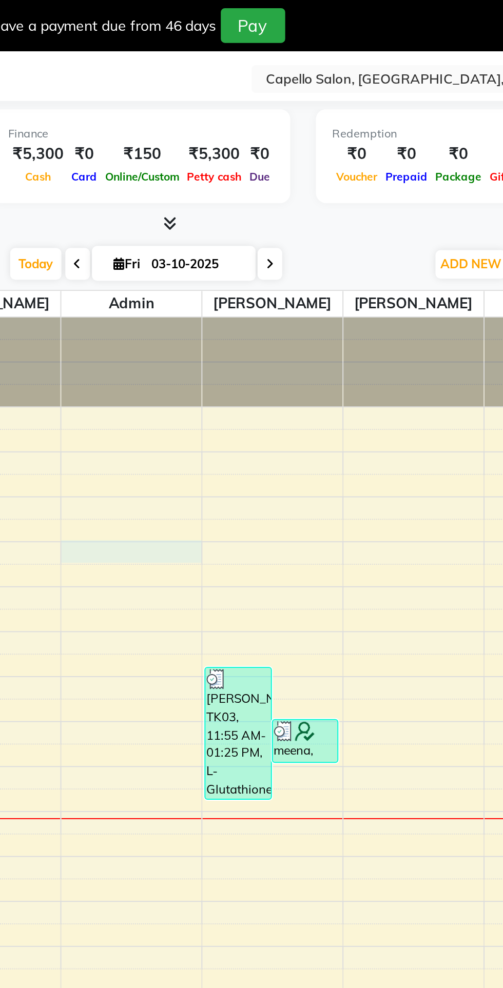
select select "630"
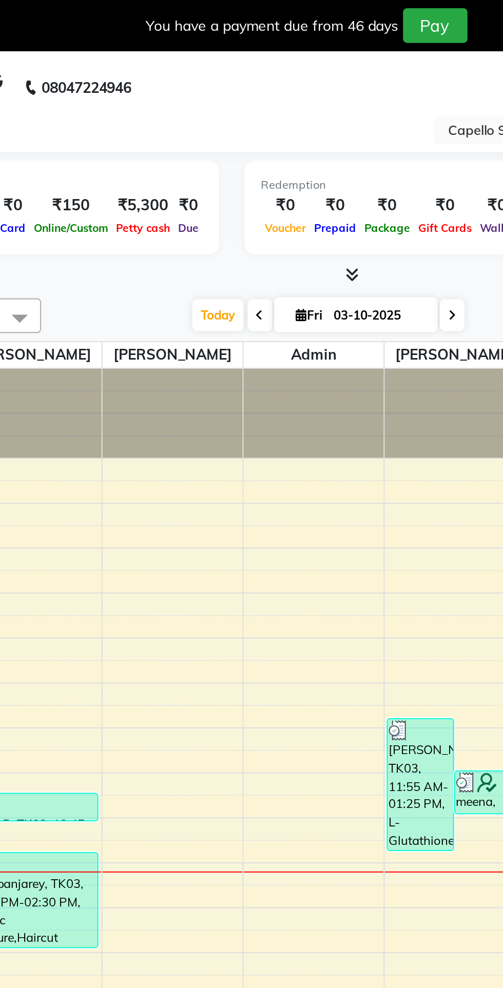
scroll to position [0, 130]
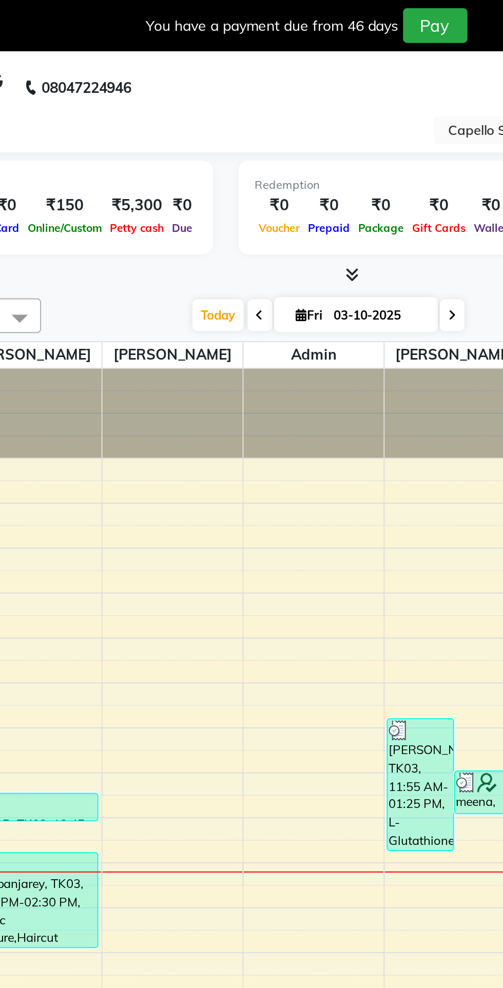
click at [326, 67] on input "text" at bounding box center [389, 66] width 149 height 10
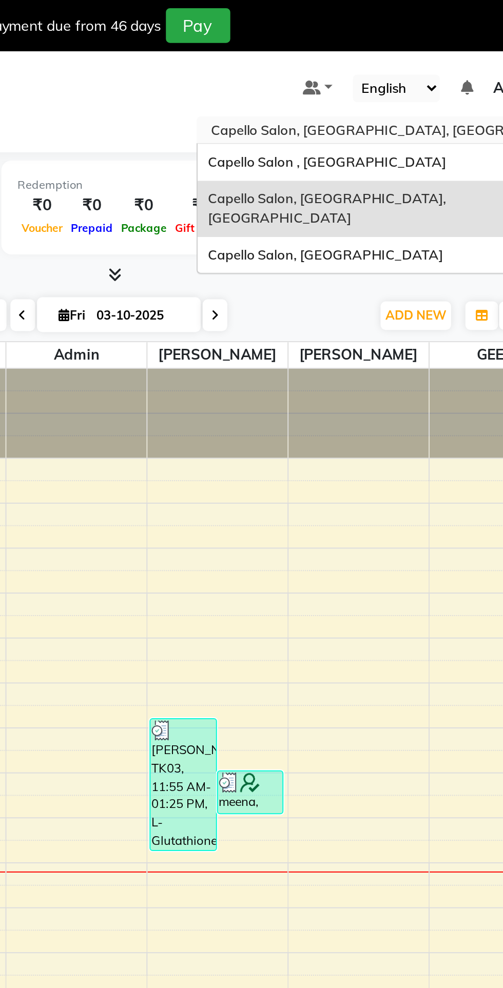
click at [419, 83] on div "Capello Salon , [GEOGRAPHIC_DATA]" at bounding box center [399, 81] width 178 height 18
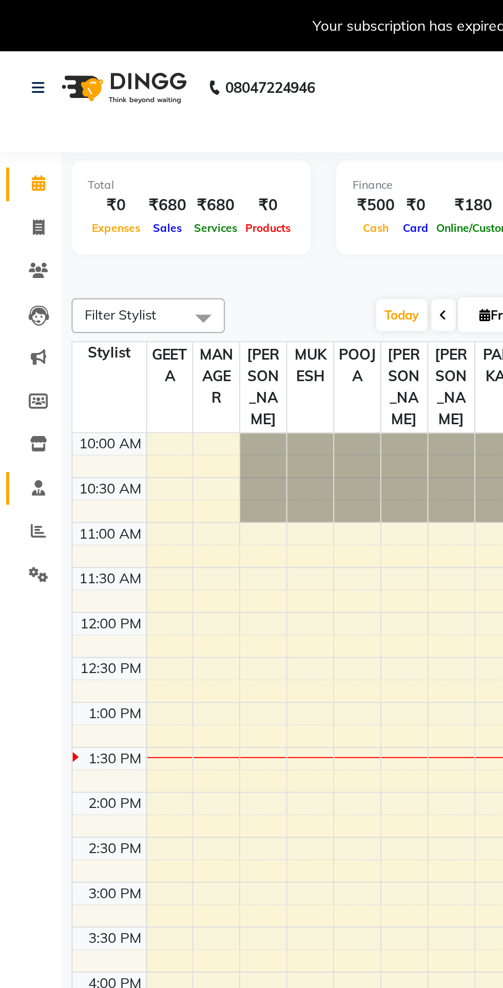
click at [21, 248] on icon at bounding box center [19, 245] width 7 height 8
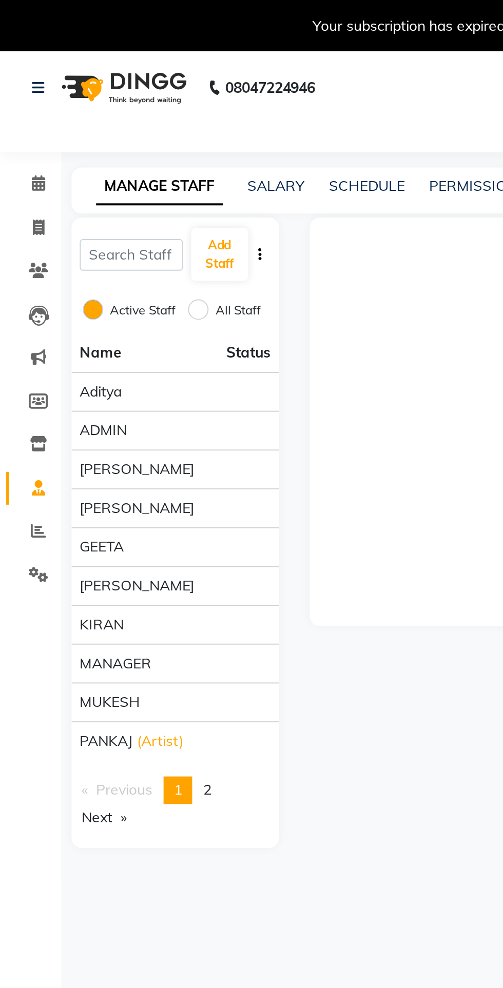
click at [113, 237] on div "[PERSON_NAME]" at bounding box center [88, 235] width 96 height 11
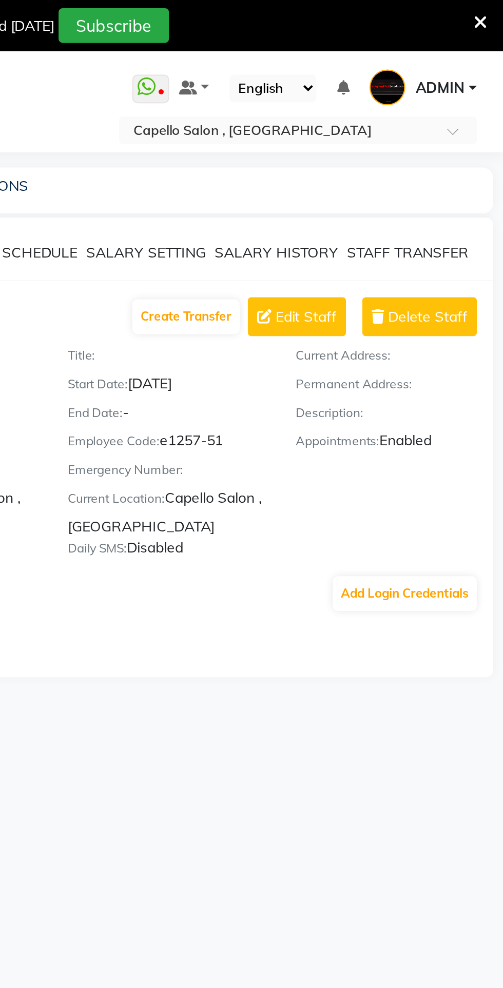
click at [465, 158] on span "Delete Staff" at bounding box center [465, 159] width 40 height 11
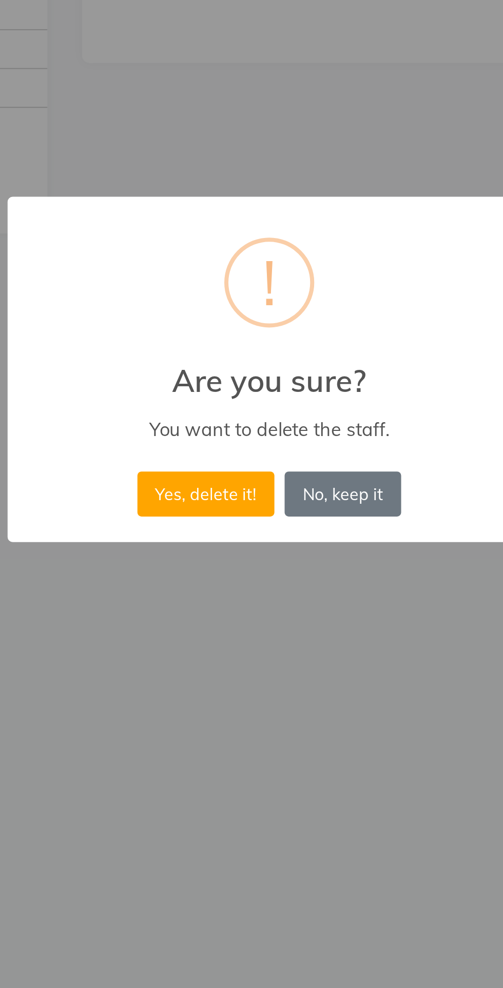
click at [236, 562] on button "Yes, delete it!" at bounding box center [219, 556] width 69 height 23
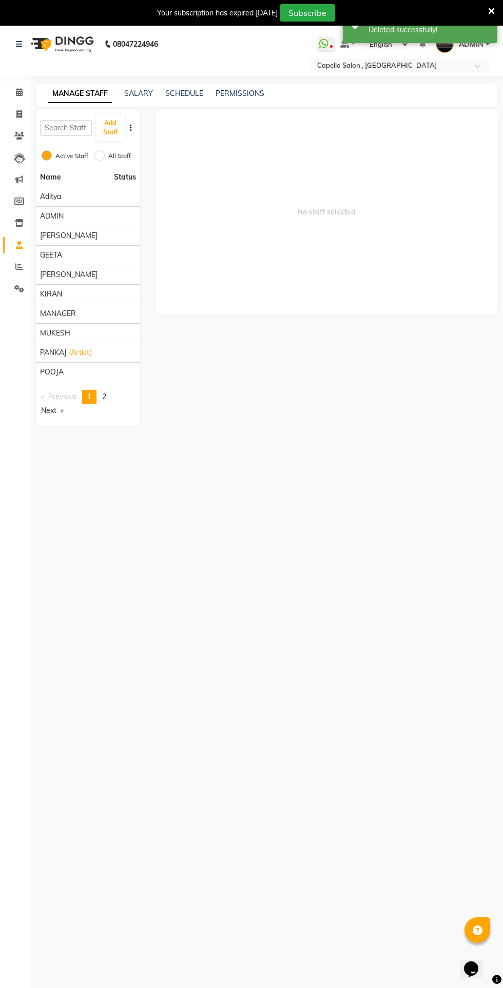
click at [117, 236] on div "[PERSON_NAME]" at bounding box center [88, 235] width 96 height 11
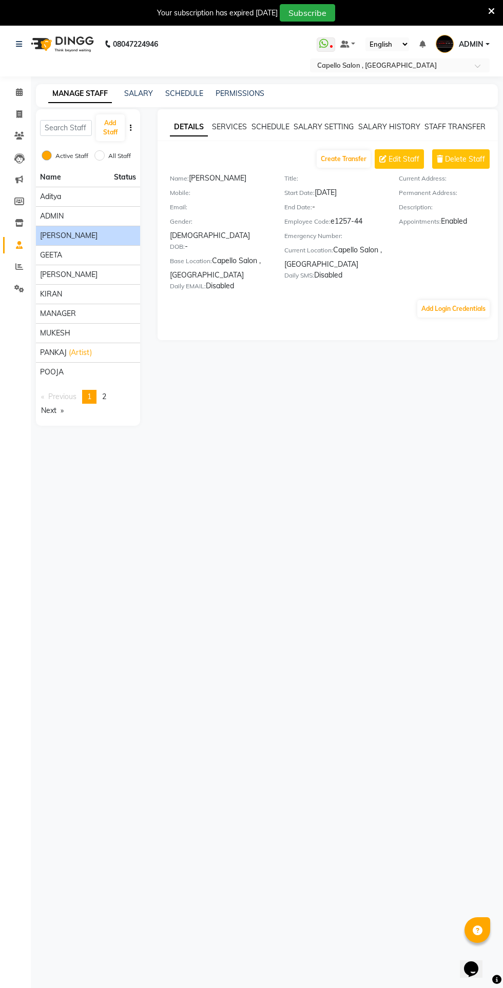
click at [466, 162] on span "Delete Staff" at bounding box center [465, 159] width 40 height 11
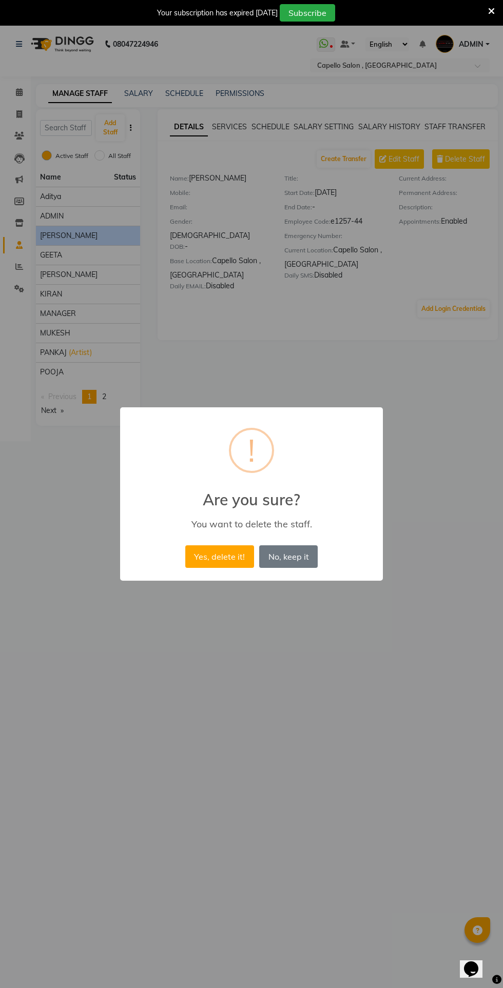
click at [225, 556] on button "Yes, delete it!" at bounding box center [219, 556] width 69 height 23
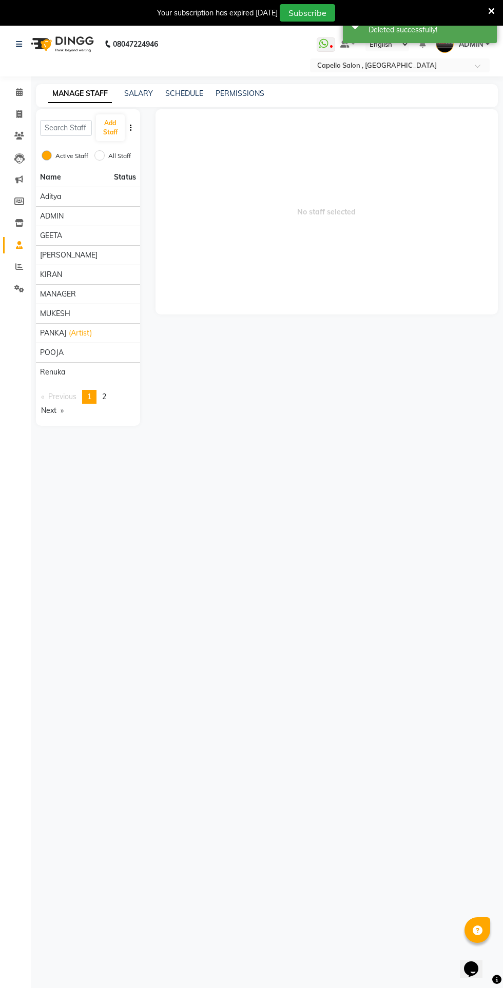
click at [108, 256] on div "[PERSON_NAME]" at bounding box center [88, 255] width 96 height 11
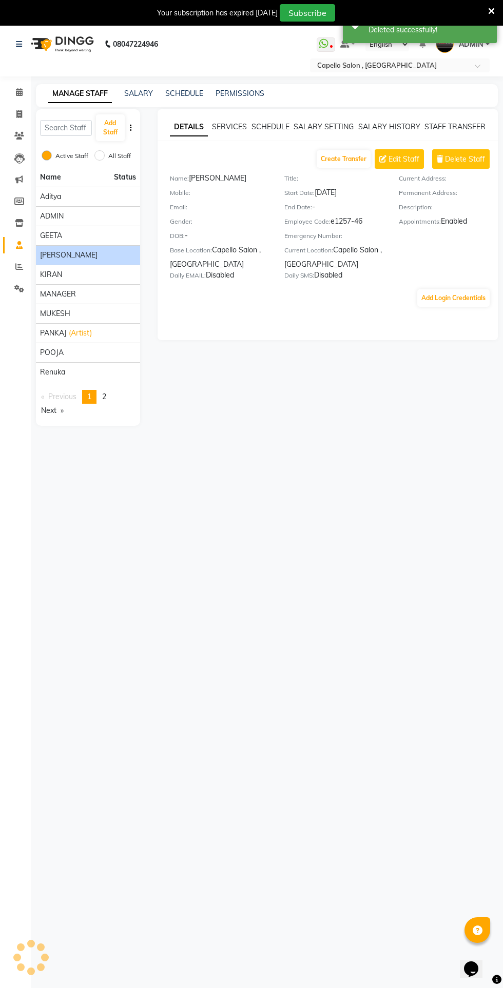
click at [468, 163] on span "Delete Staff" at bounding box center [465, 159] width 40 height 11
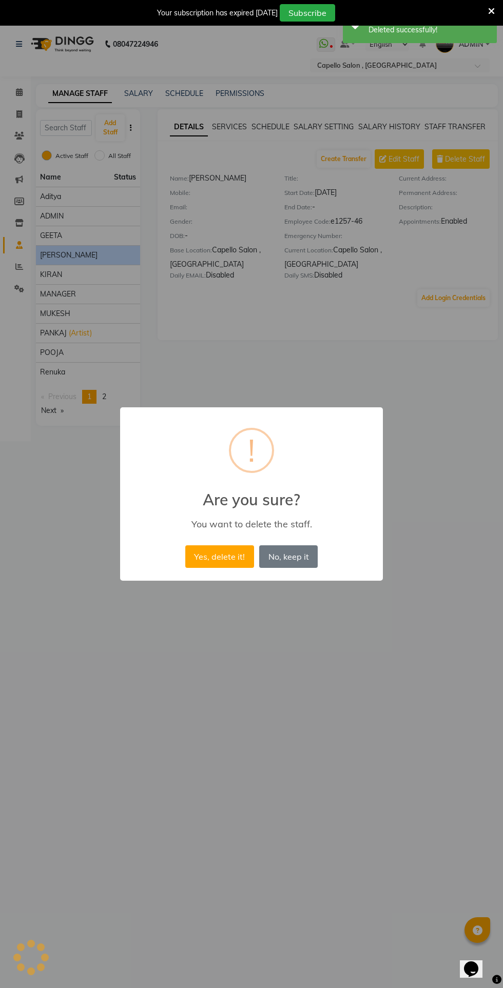
click at [228, 552] on button "Yes, delete it!" at bounding box center [219, 556] width 69 height 23
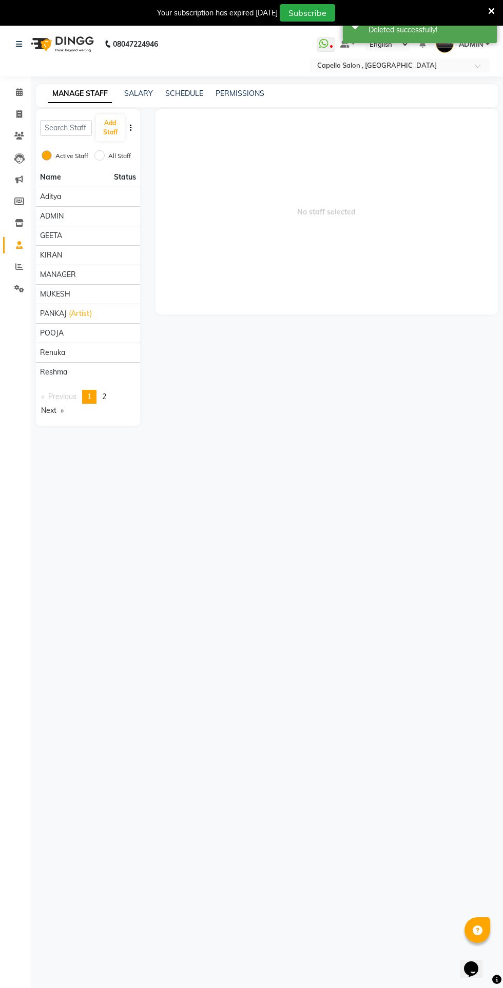
click at [111, 254] on div "KIRAN" at bounding box center [88, 255] width 96 height 11
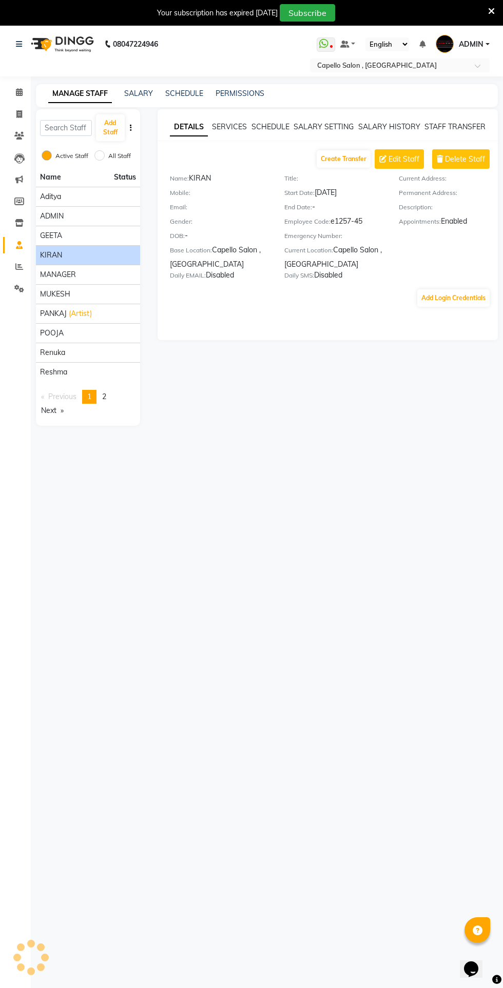
click at [118, 313] on div "PANKAJ (Artist)" at bounding box center [88, 313] width 96 height 11
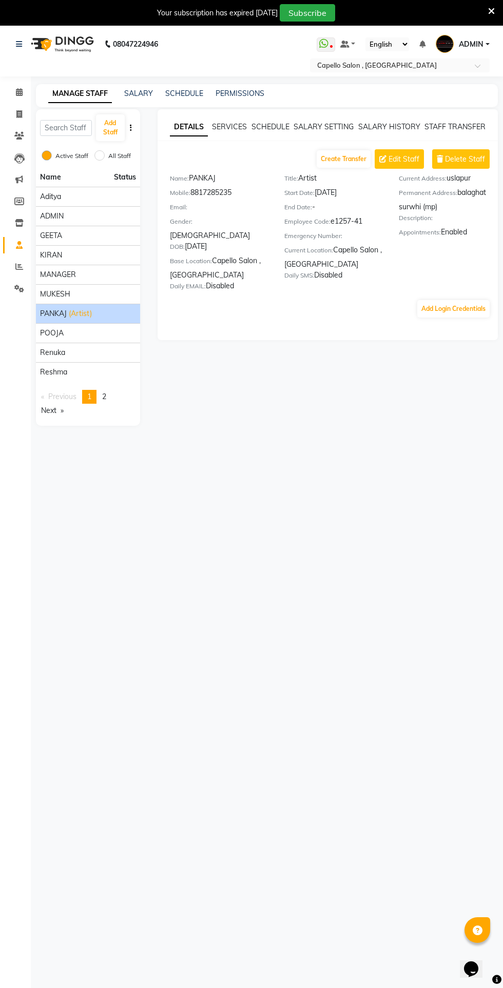
click at [467, 161] on span "Delete Staff" at bounding box center [465, 159] width 40 height 11
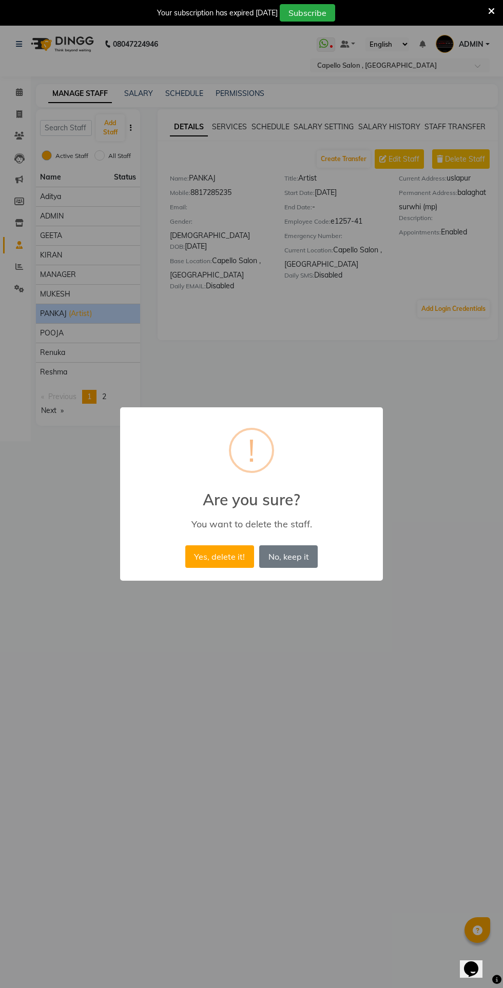
click at [228, 556] on button "Yes, delete it!" at bounding box center [219, 556] width 69 height 23
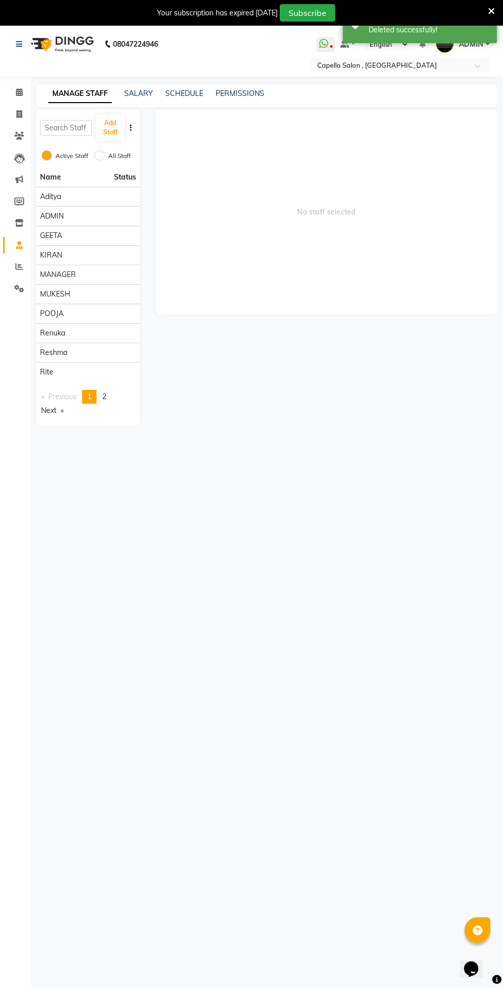
click at [113, 352] on div "reshma" at bounding box center [88, 352] width 96 height 11
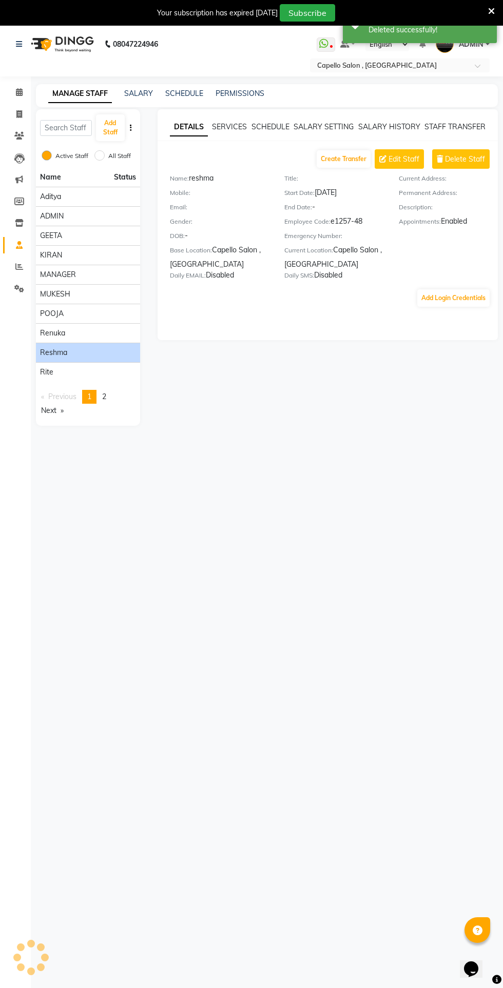
click at [469, 161] on span "Delete Staff" at bounding box center [465, 159] width 40 height 11
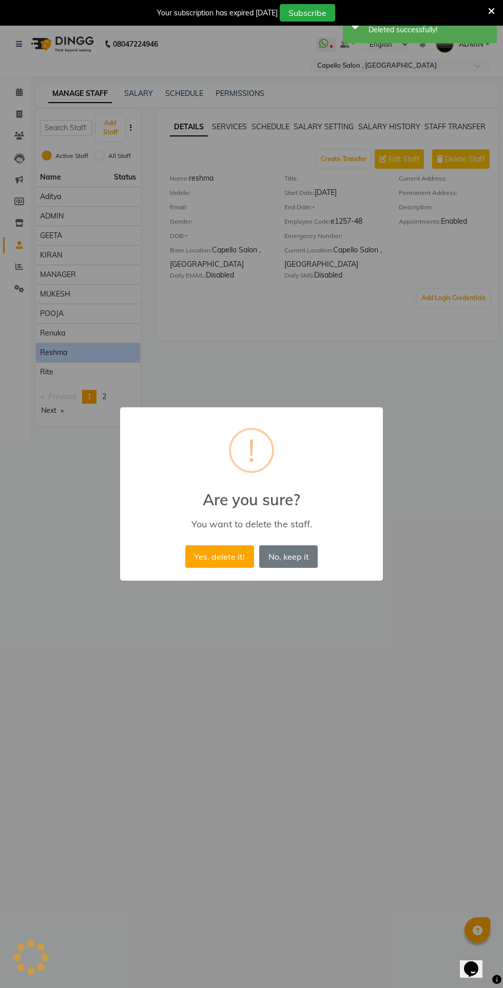
click at [232, 556] on button "Yes, delete it!" at bounding box center [219, 556] width 69 height 23
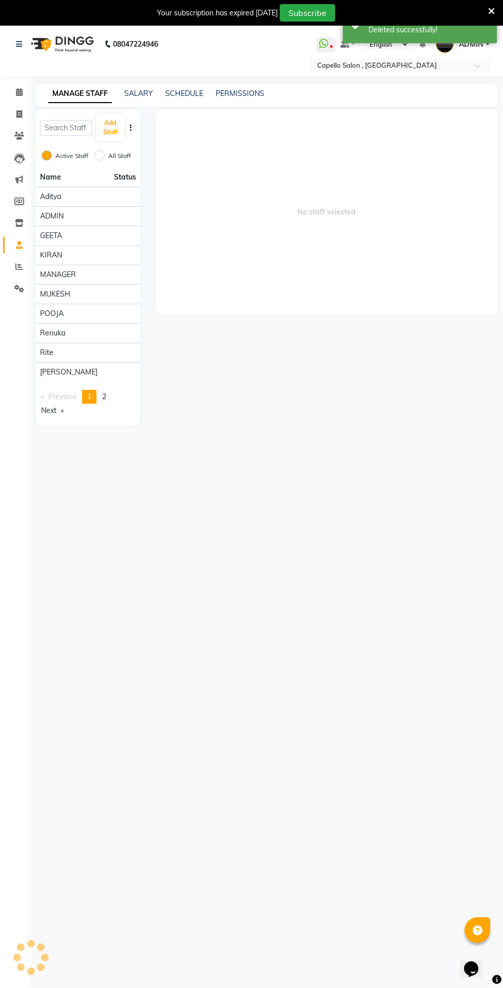
click at [107, 353] on div "rite" at bounding box center [88, 352] width 96 height 11
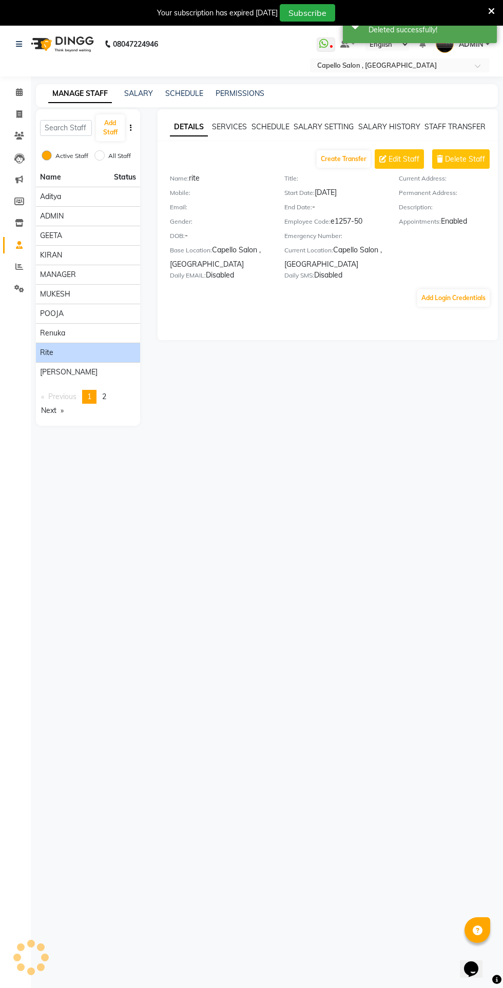
click at [471, 158] on span "Delete Staff" at bounding box center [465, 159] width 40 height 11
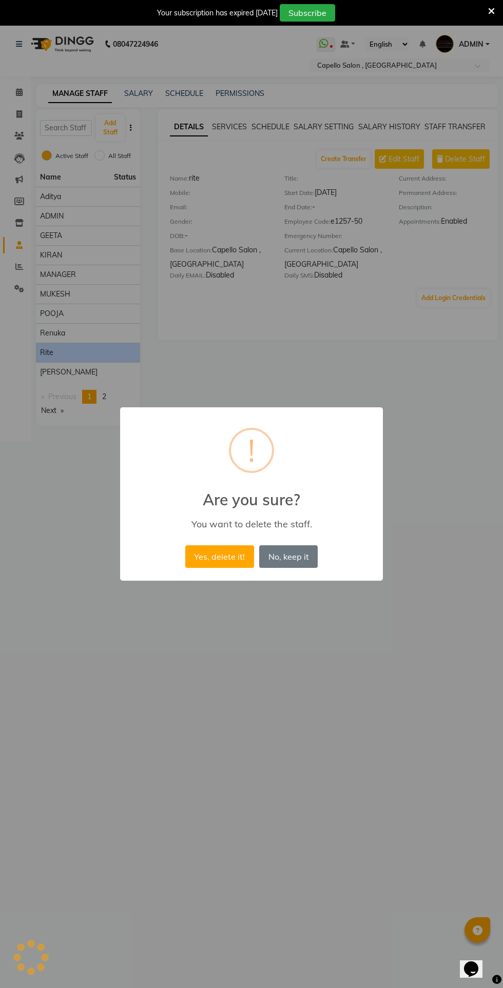
click at [229, 556] on button "Yes, delete it!" at bounding box center [219, 556] width 69 height 23
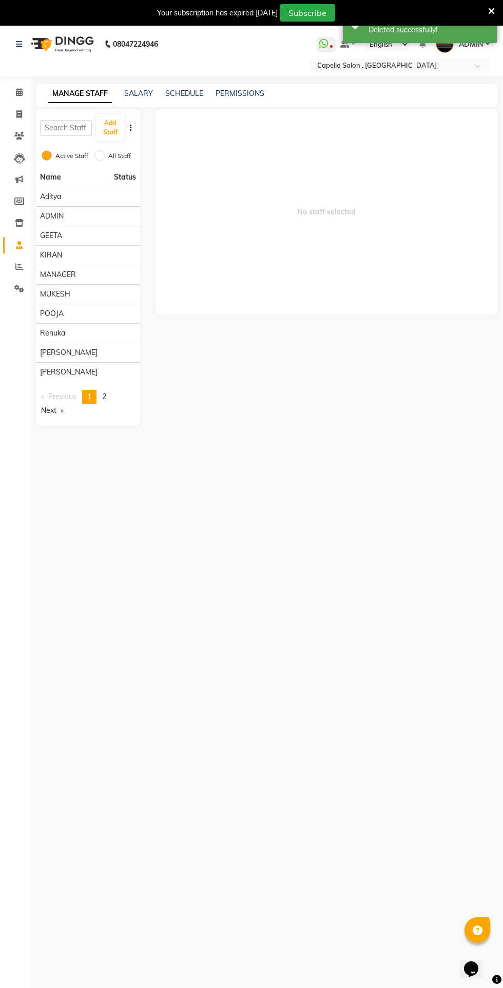
click at [57, 371] on span "[PERSON_NAME]" at bounding box center [68, 372] width 57 height 11
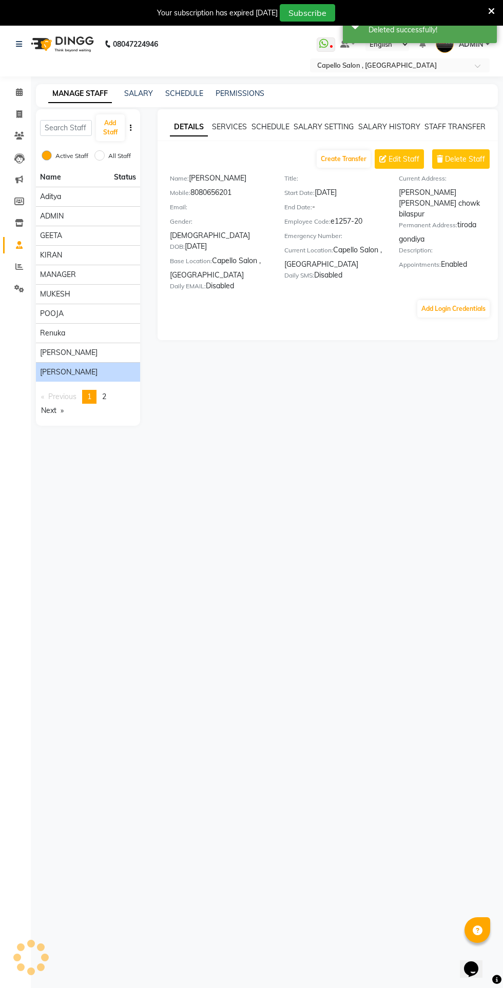
click at [468, 162] on span "Delete Staff" at bounding box center [465, 159] width 40 height 11
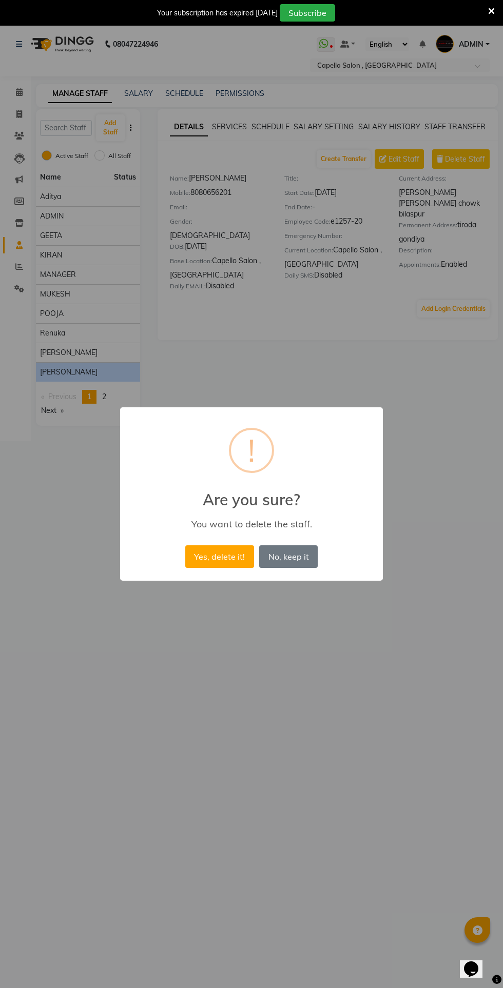
click at [228, 556] on button "Yes, delete it!" at bounding box center [219, 556] width 69 height 23
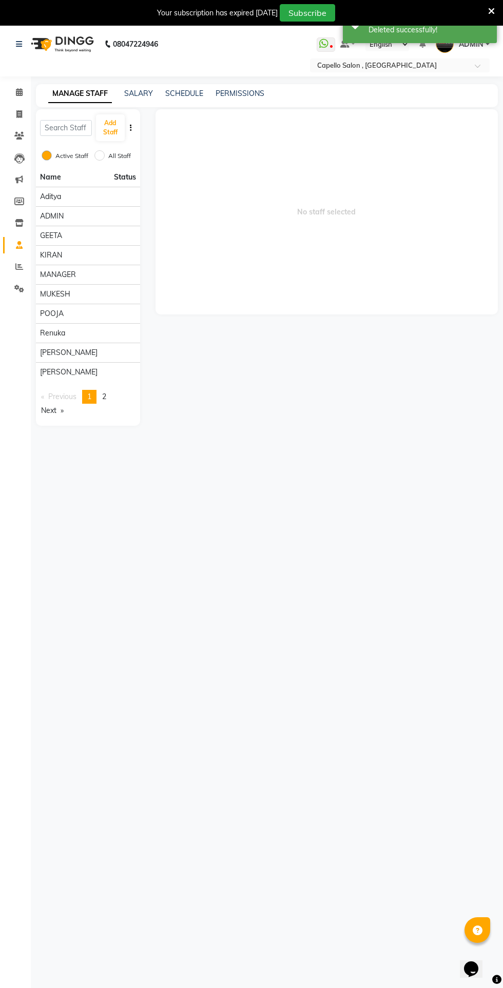
click at [43, 396] on li "Previous page" at bounding box center [59, 397] width 46 height 14
click at [46, 373] on span "[PERSON_NAME]" at bounding box center [68, 372] width 57 height 11
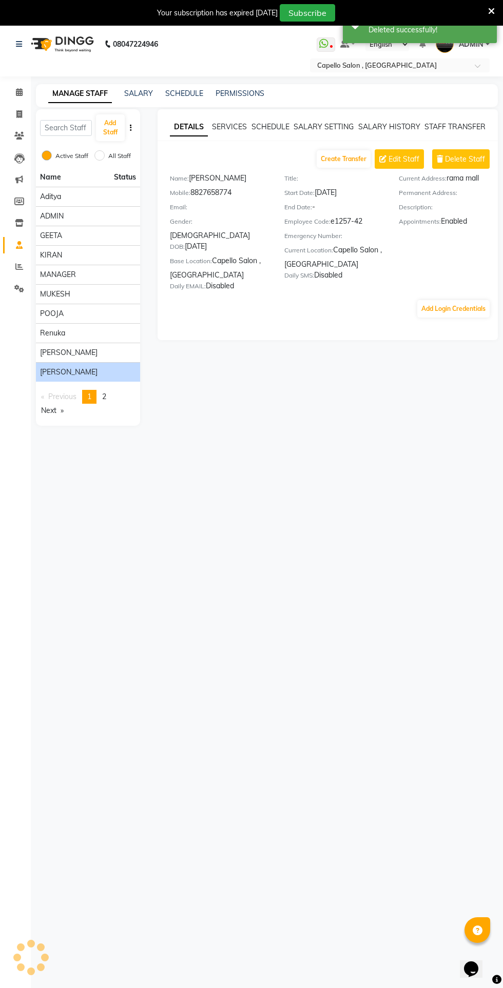
click at [465, 158] on span "Delete Staff" at bounding box center [465, 159] width 40 height 11
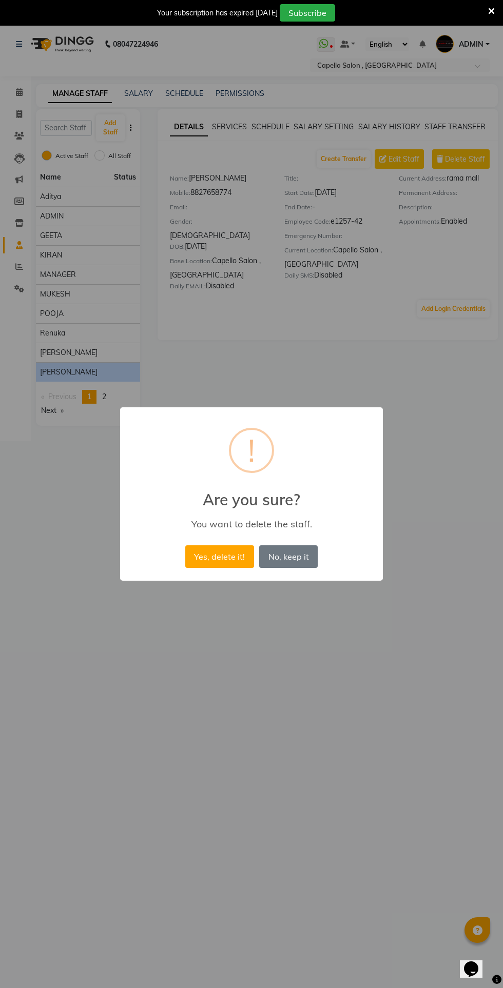
click at [206, 565] on button "Yes, delete it!" at bounding box center [219, 556] width 69 height 23
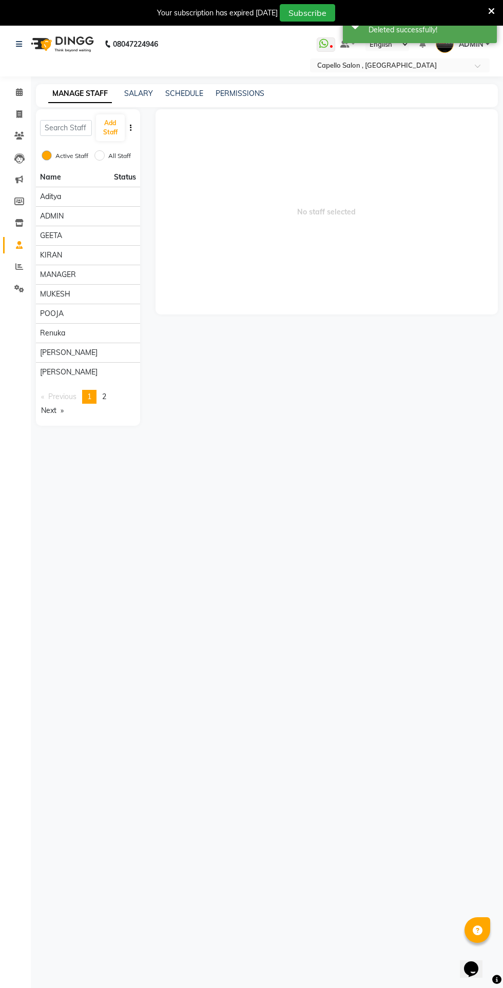
click at [66, 371] on div "[PERSON_NAME]" at bounding box center [88, 372] width 96 height 11
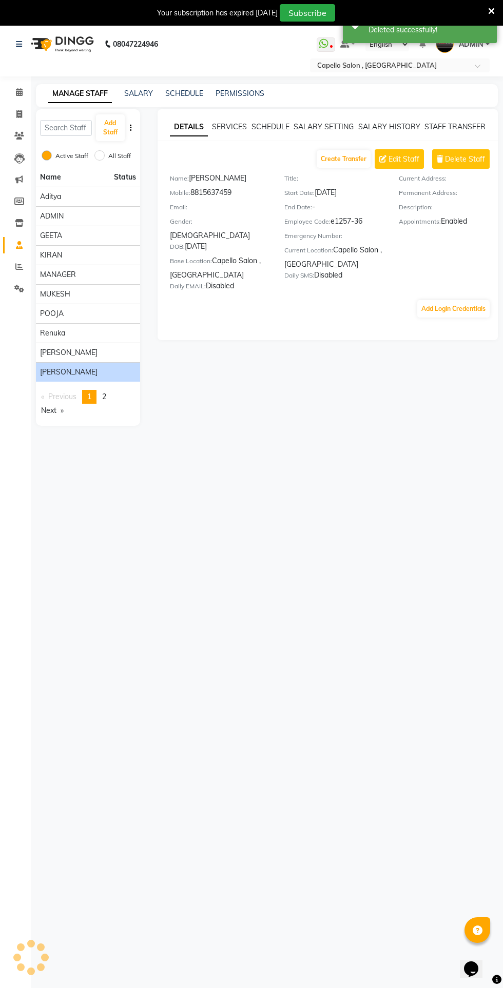
click at [467, 158] on span "Delete Staff" at bounding box center [465, 159] width 40 height 11
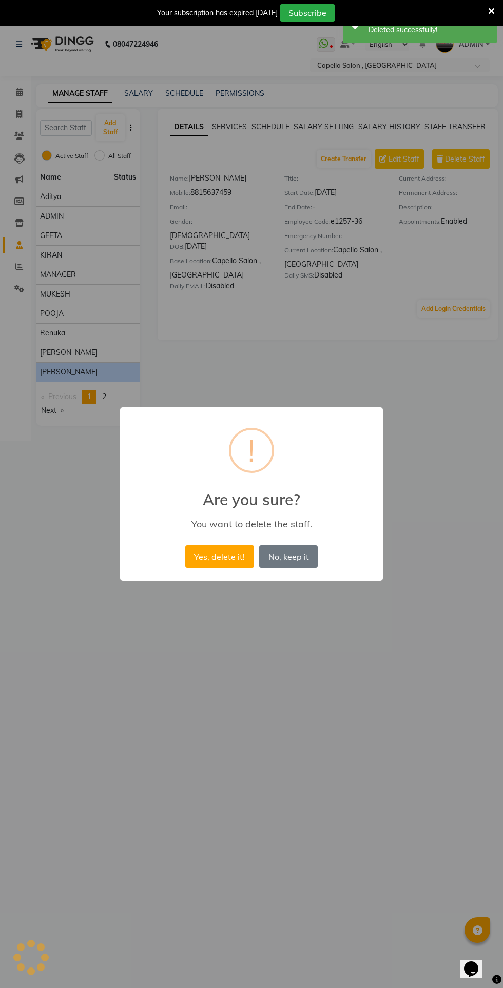
click at [208, 556] on button "Yes, delete it!" at bounding box center [219, 556] width 69 height 23
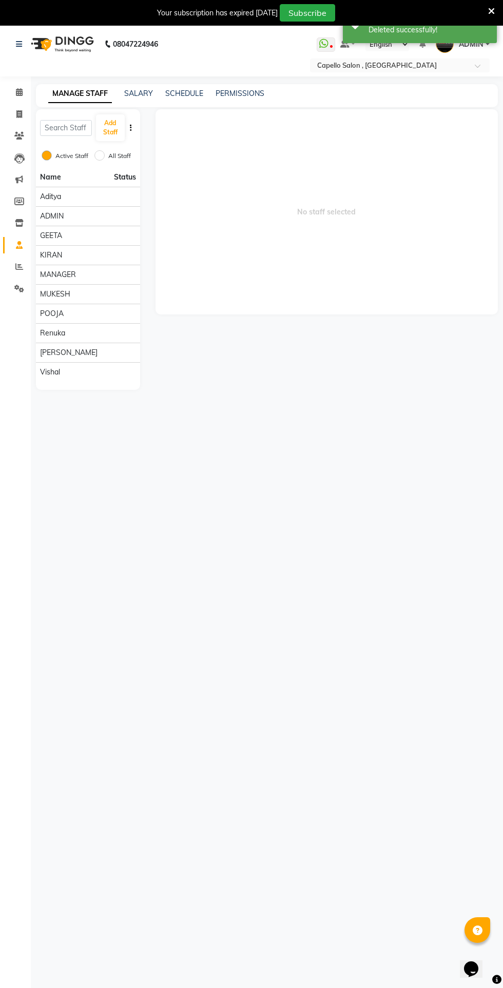
click at [107, 371] on div "vishal" at bounding box center [88, 372] width 96 height 11
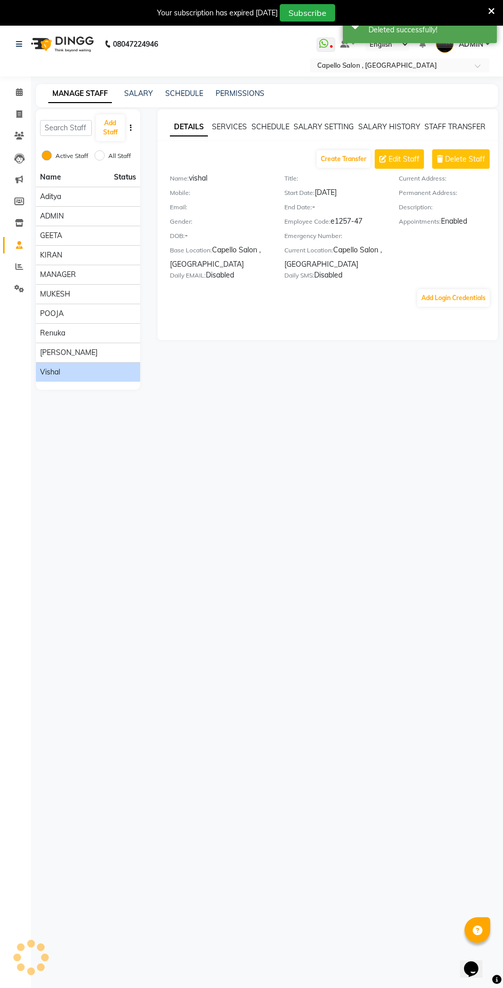
click at [469, 161] on span "Delete Staff" at bounding box center [465, 159] width 40 height 11
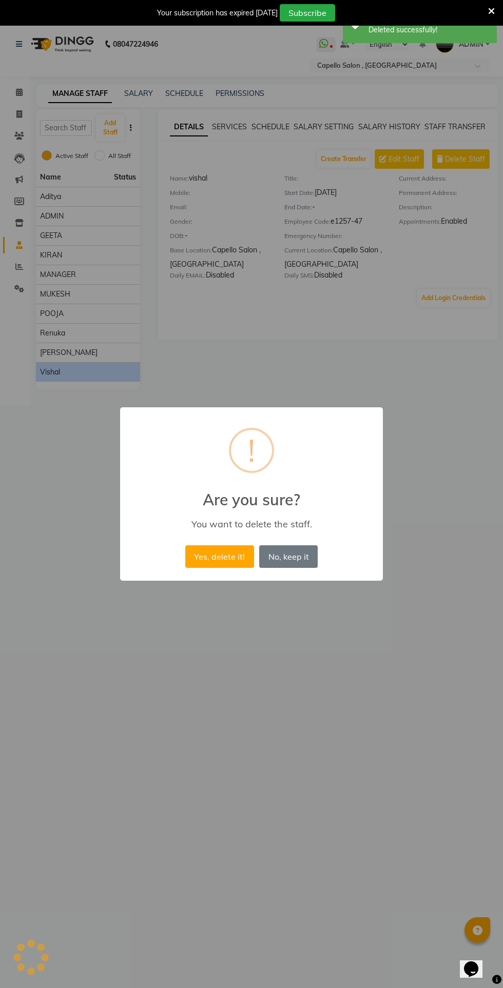
click at [230, 560] on button "Yes, delete it!" at bounding box center [219, 556] width 69 height 23
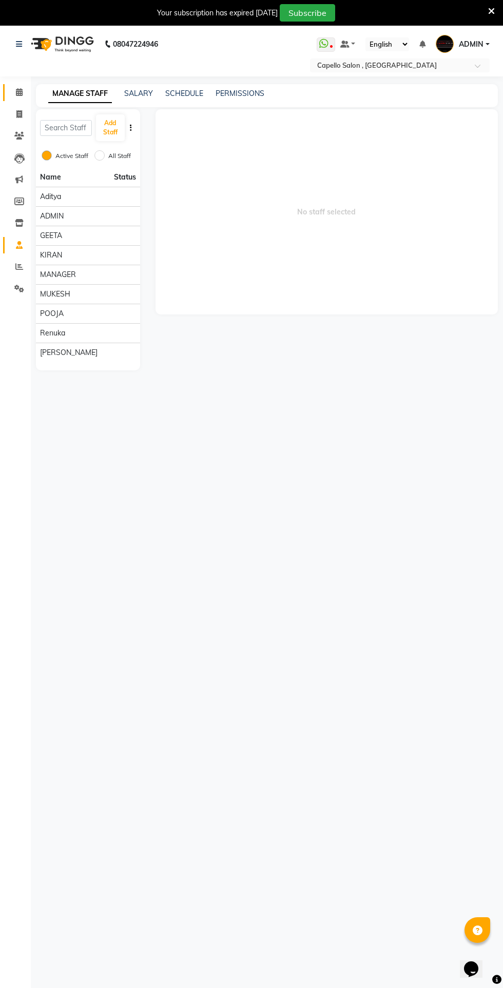
click at [19, 92] on icon at bounding box center [19, 92] width 7 height 8
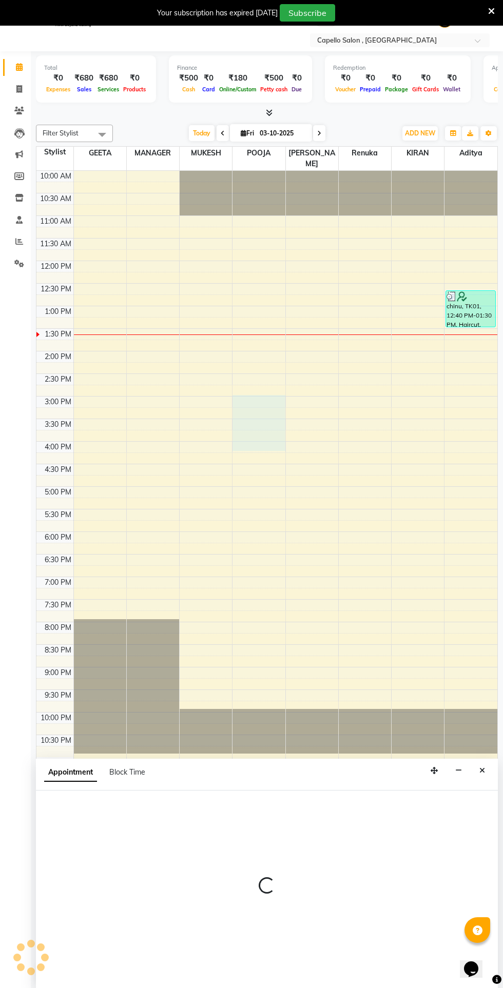
select select "28064"
select select "900"
select select "tentative"
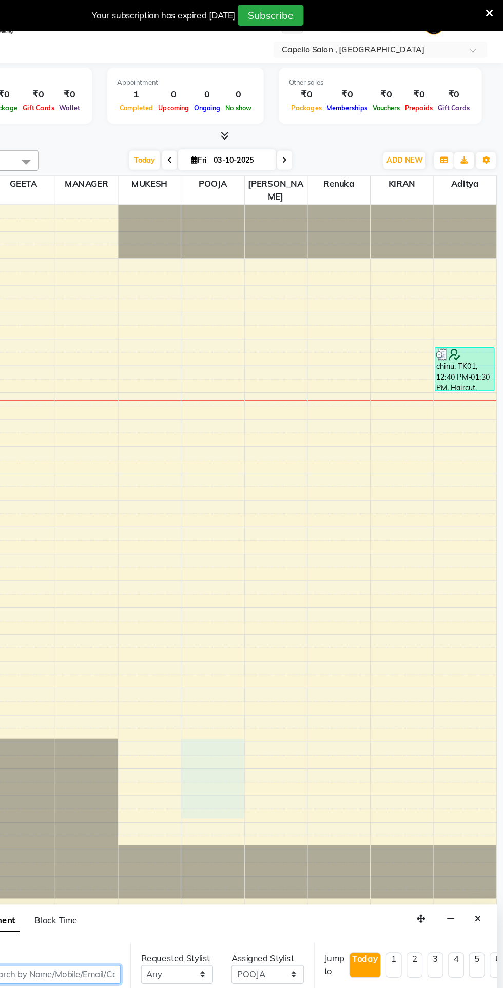
scroll to position [26, 0]
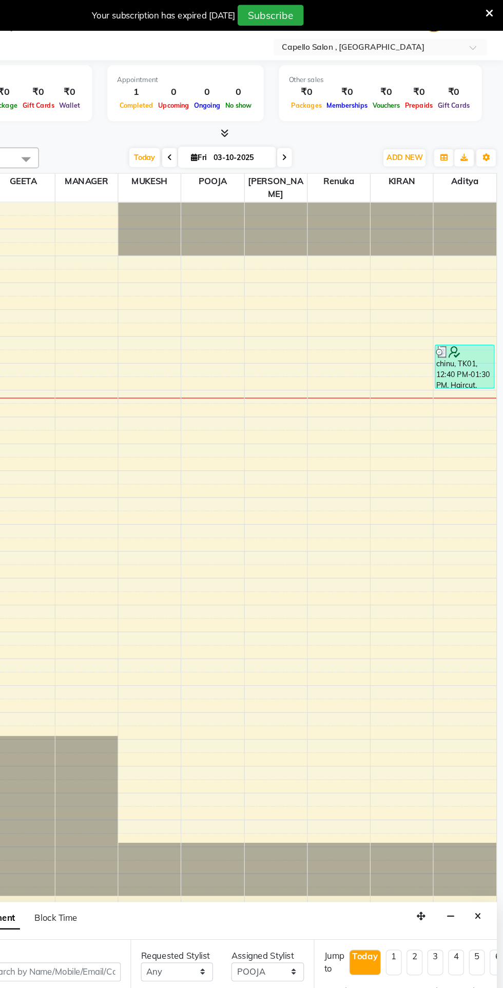
click at [491, 11] on icon at bounding box center [491, 11] width 7 height 9
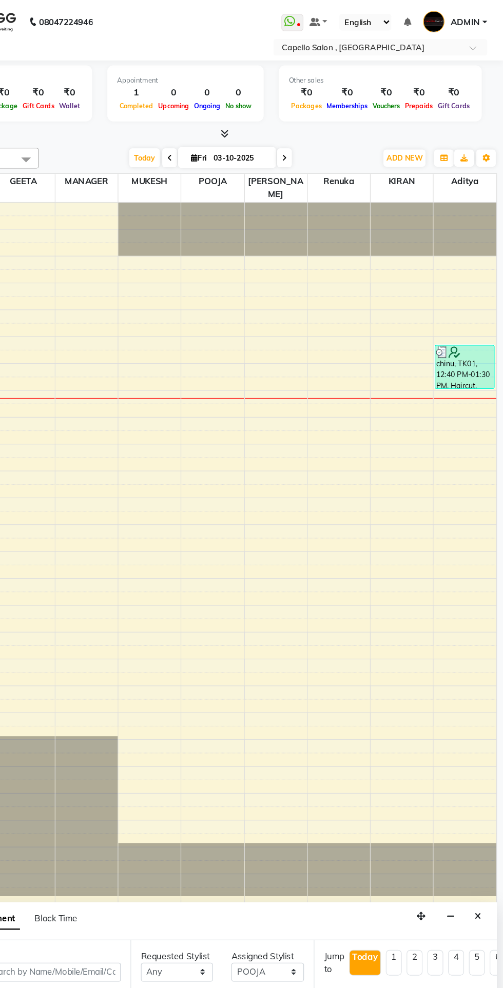
click at [466, 19] on span "ADMIN" at bounding box center [470, 18] width 25 height 11
click at [394, 75] on link "Sign out" at bounding box center [437, 74] width 94 height 16
